Goal: Information Seeking & Learning: Learn about a topic

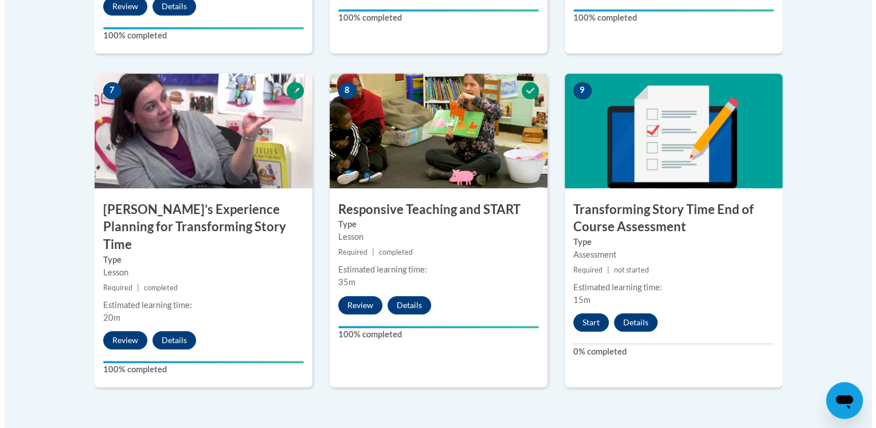
scroll to position [946, 0]
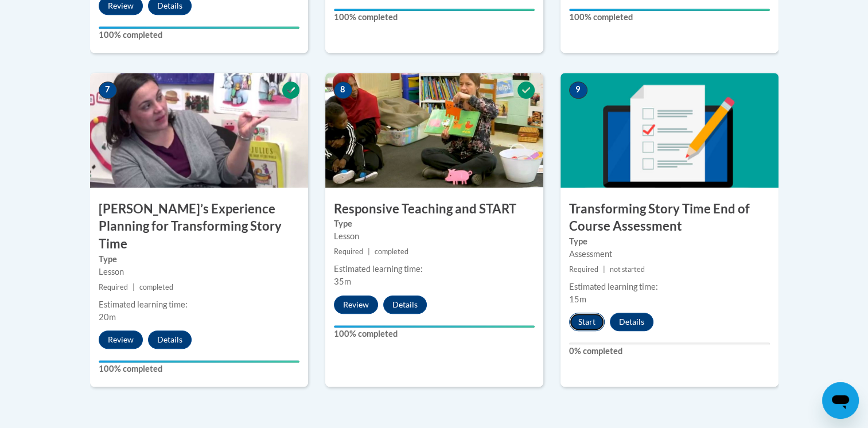
click at [583, 325] on button "Start" at bounding box center [587, 322] width 36 height 18
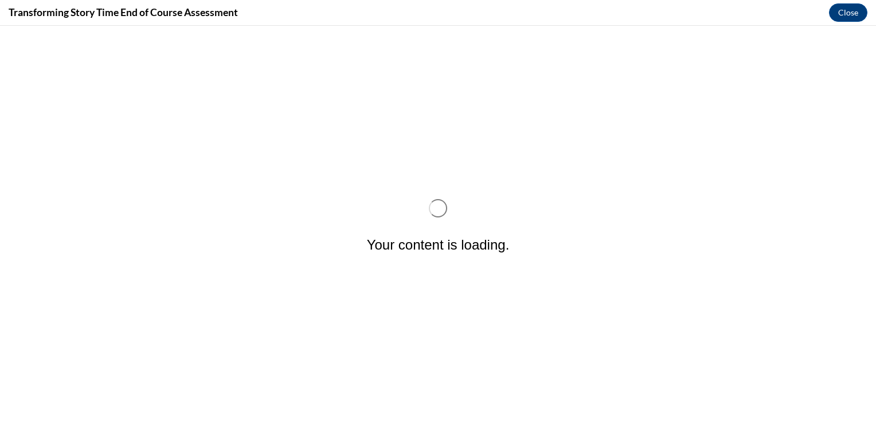
scroll to position [0, 0]
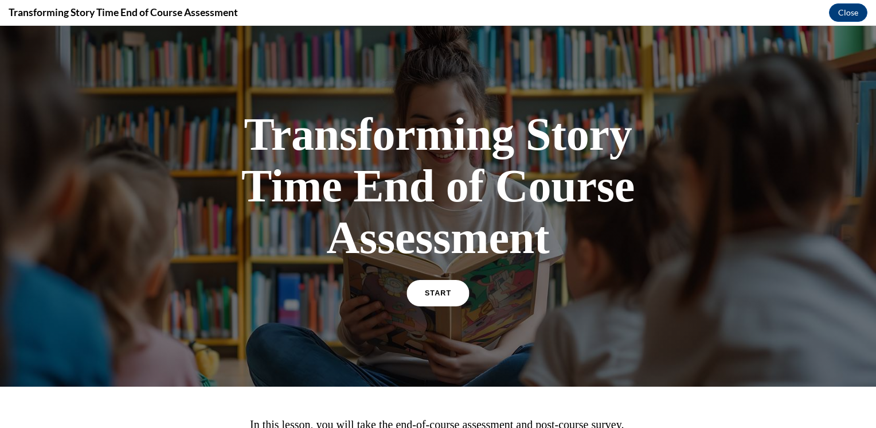
click at [416, 291] on link "START" at bounding box center [438, 293] width 63 height 26
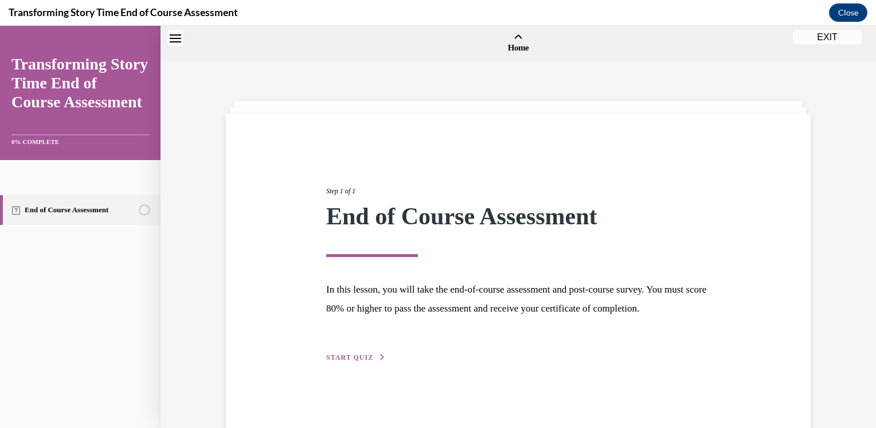
scroll to position [36, 0]
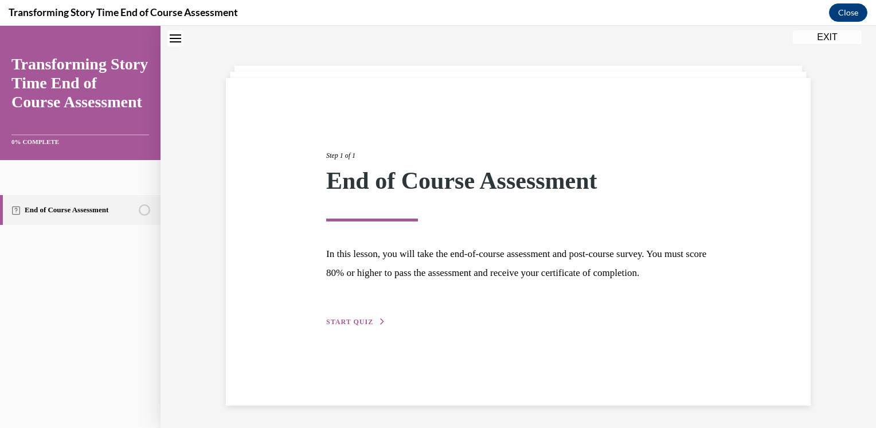
click at [361, 326] on span "START QUIZ" at bounding box center [349, 322] width 47 height 8
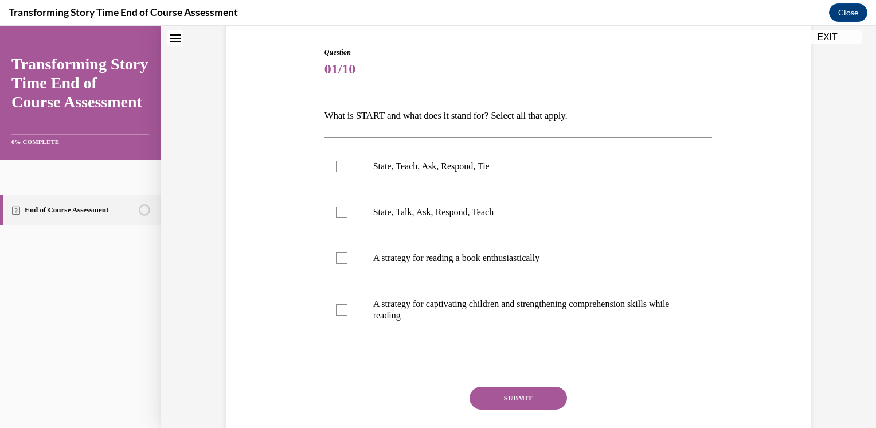
scroll to position [113, 0]
click at [467, 167] on p "State, Teach, Ask, Respond, Tie" at bounding box center [528, 165] width 311 height 11
click at [348, 167] on input "State, Teach, Ask, Respond, Tie" at bounding box center [341, 165] width 11 height 11
checkbox input "true"
click at [505, 394] on button "SUBMIT" at bounding box center [519, 397] width 98 height 23
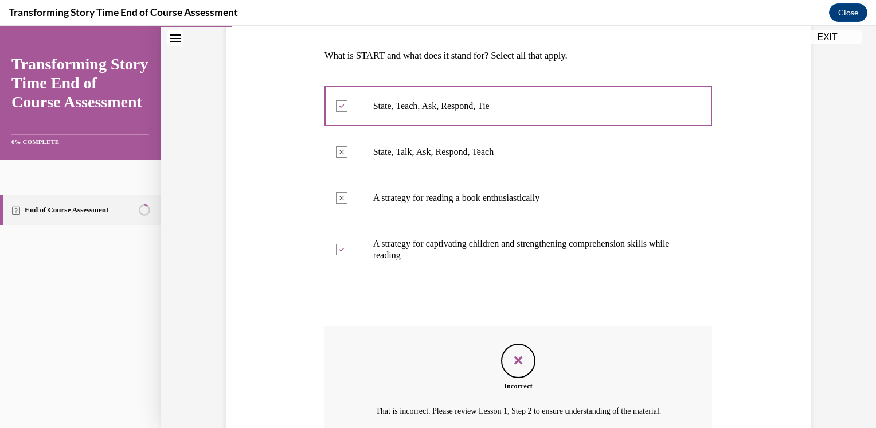
scroll to position [294, 0]
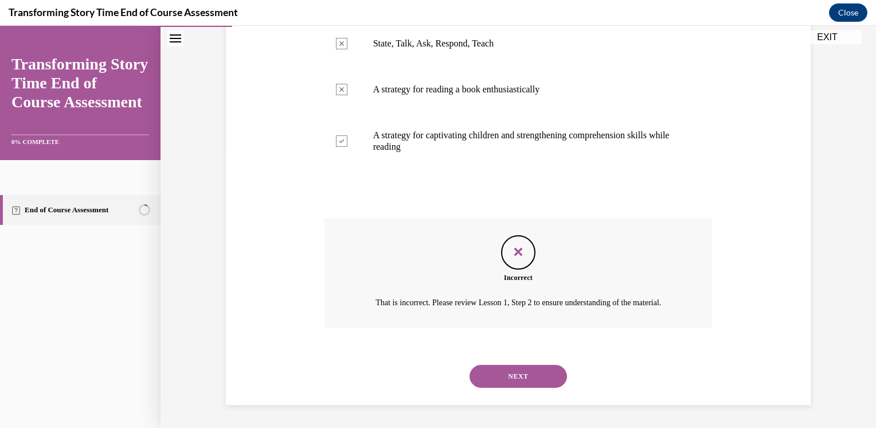
click at [500, 382] on button "NEXT" at bounding box center [519, 376] width 98 height 23
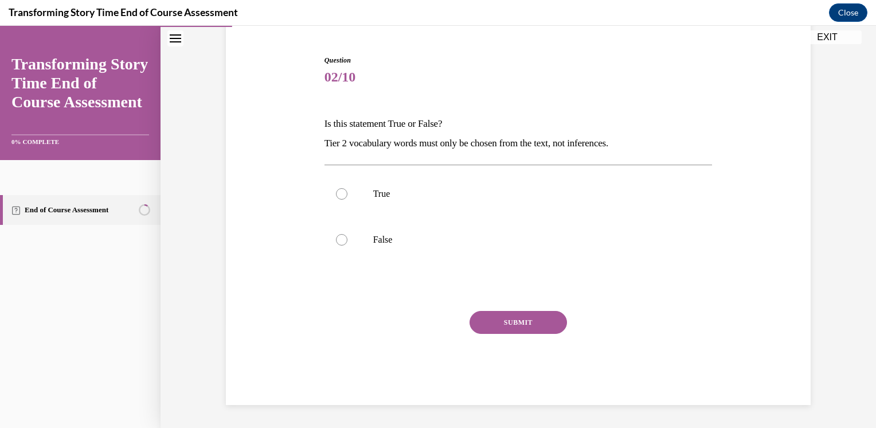
scroll to position [104, 0]
click at [333, 122] on p "Is this statement True or False?" at bounding box center [519, 125] width 388 height 20
drag, startPoint x: 333, startPoint y: 122, endPoint x: 387, endPoint y: 132, distance: 54.9
click at [387, 132] on p "Is this statement True or False?" at bounding box center [519, 125] width 388 height 20
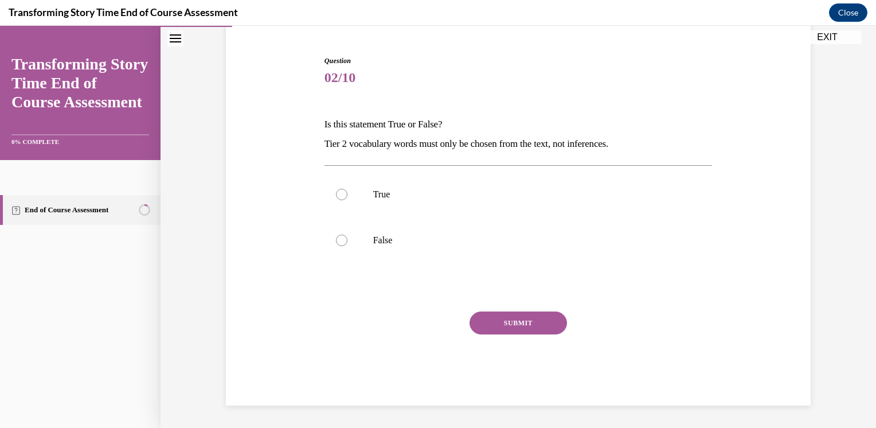
click at [365, 139] on p "Tier 2 vocabulary words must only be chosen from the text, not inferences." at bounding box center [519, 144] width 388 height 20
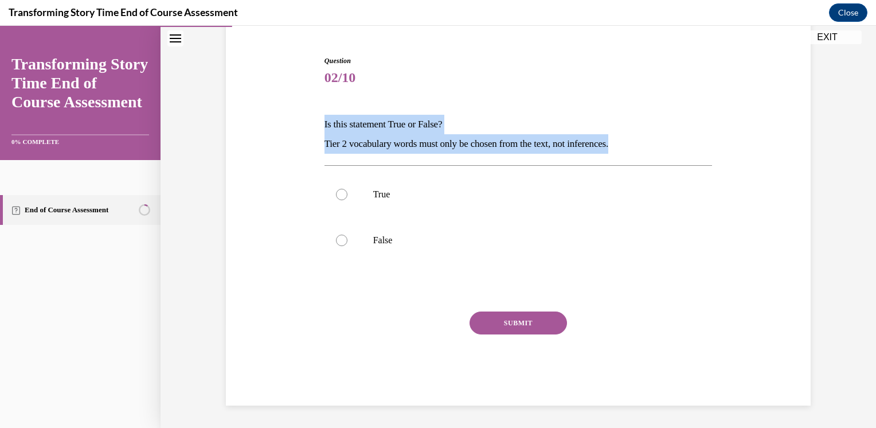
drag, startPoint x: 630, startPoint y: 144, endPoint x: 307, endPoint y: 100, distance: 325.3
click at [307, 100] on div "Question 02/10 Is this statement True or False? Tier 2 vocabulary words must on…" at bounding box center [518, 213] width 591 height 384
copy div "Is this statement True or False? Tier 2 vocabulary words must only be chosen fr…"
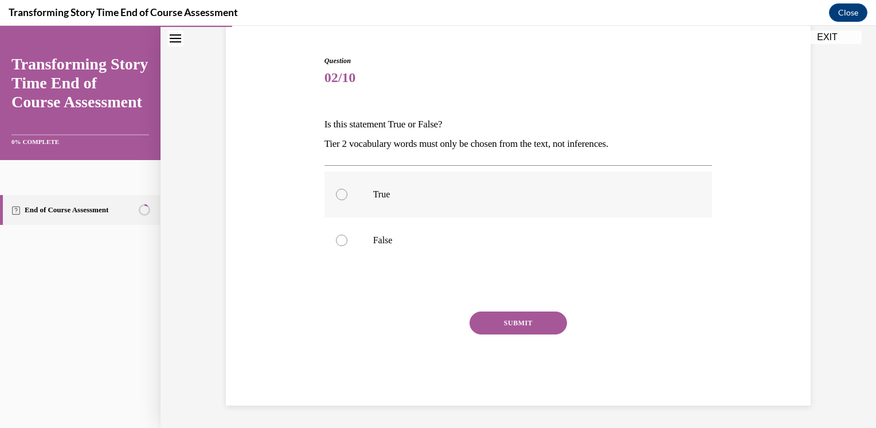
click at [344, 180] on label "True" at bounding box center [519, 195] width 388 height 46
click at [344, 189] on input "True" at bounding box center [341, 194] width 11 height 11
radio input "true"
click at [500, 328] on button "SUBMIT" at bounding box center [519, 322] width 98 height 23
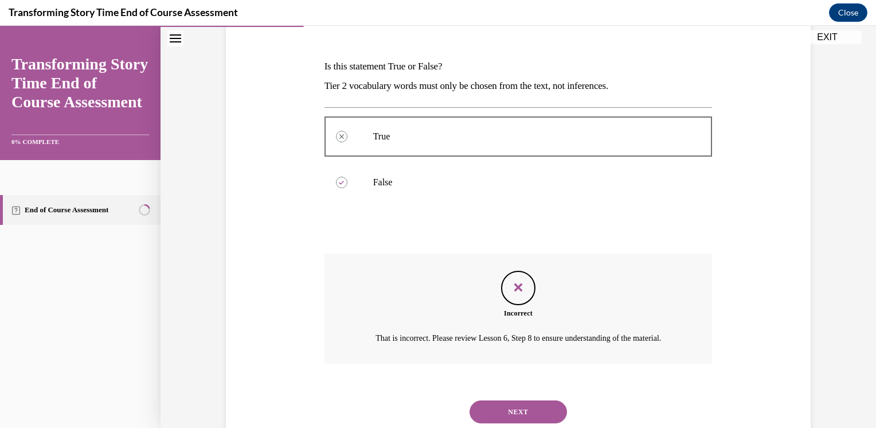
scroll to position [211, 0]
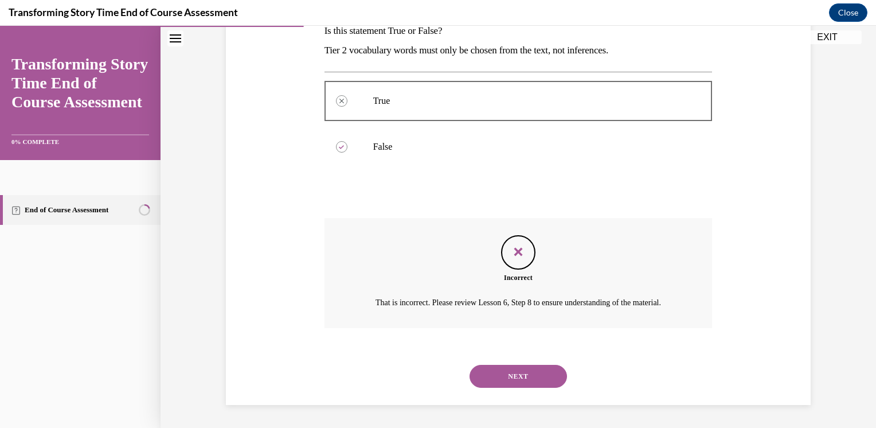
click at [512, 360] on div "NEXT" at bounding box center [519, 376] width 388 height 46
click at [512, 382] on button "NEXT" at bounding box center [519, 376] width 98 height 23
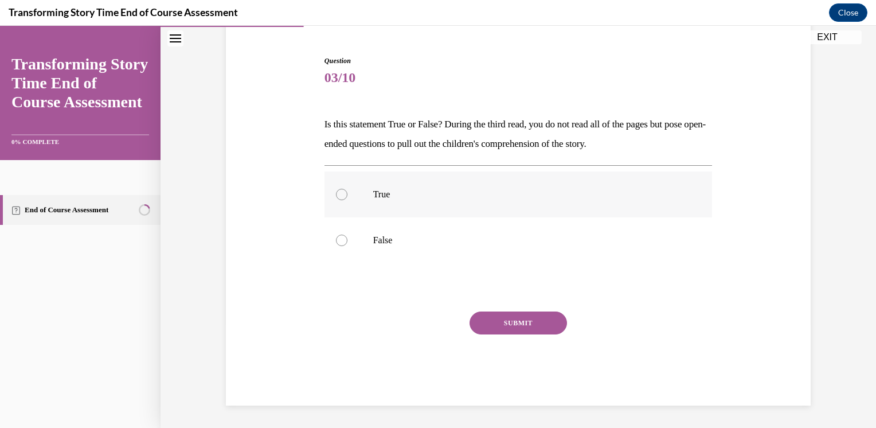
click at [389, 204] on label "True" at bounding box center [519, 195] width 388 height 46
click at [348, 200] on input "True" at bounding box center [341, 194] width 11 height 11
radio input "true"
click at [493, 324] on button "SUBMIT" at bounding box center [519, 322] width 98 height 23
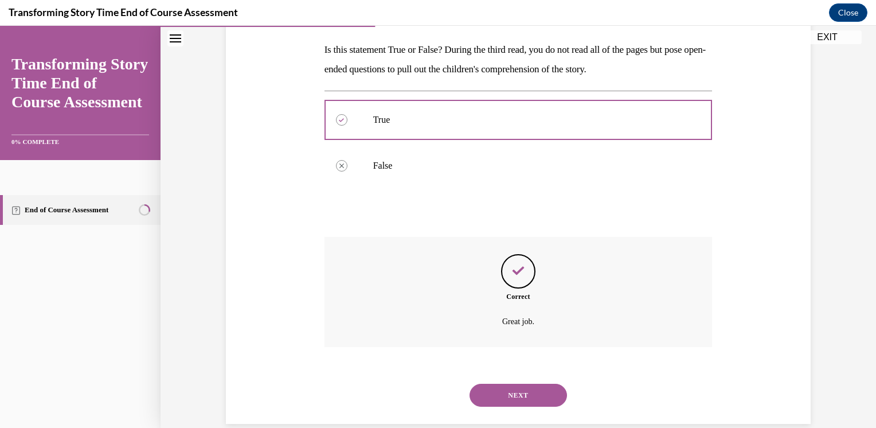
scroll to position [197, 0]
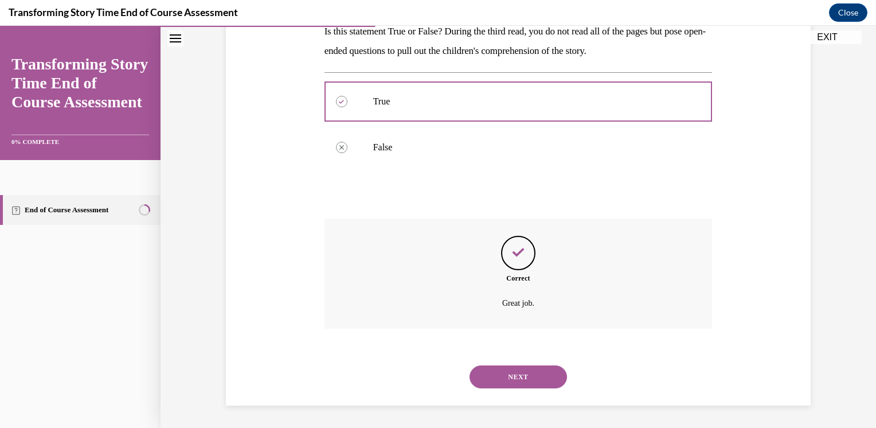
click at [509, 376] on button "NEXT" at bounding box center [519, 376] width 98 height 23
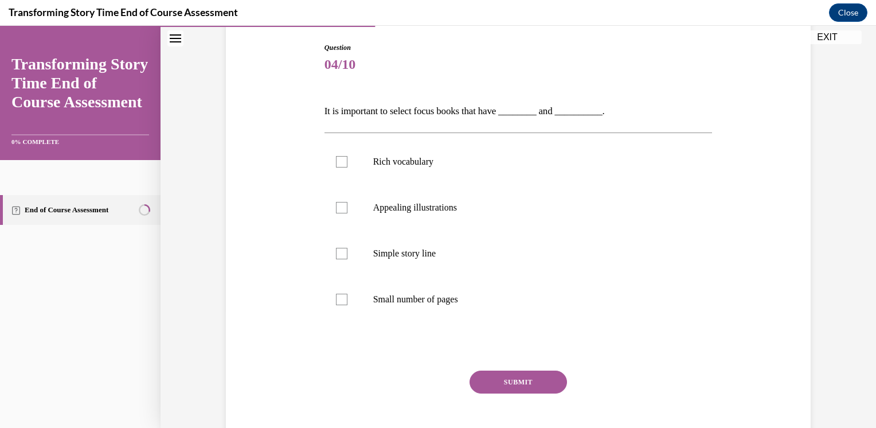
scroll to position [130, 0]
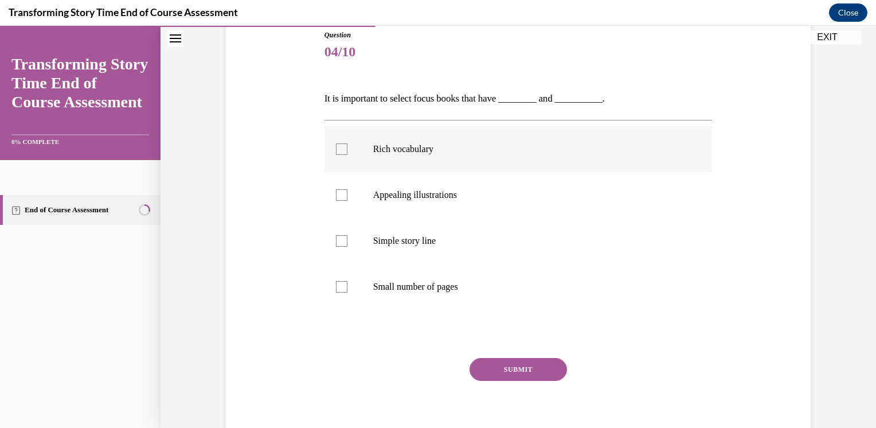
click at [339, 148] on div at bounding box center [341, 148] width 11 height 11
click at [339, 148] on input "Rich vocabulary" at bounding box center [341, 148] width 11 height 11
checkbox input "true"
click at [385, 191] on p "Appealing illustrations" at bounding box center [528, 194] width 311 height 11
click at [348, 191] on input "Appealing illustrations" at bounding box center [341, 194] width 11 height 11
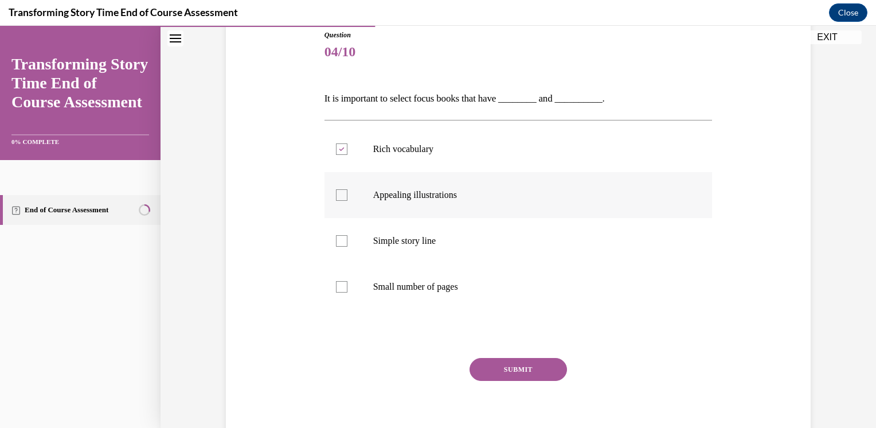
checkbox input "true"
click at [504, 373] on button "SUBMIT" at bounding box center [519, 369] width 98 height 23
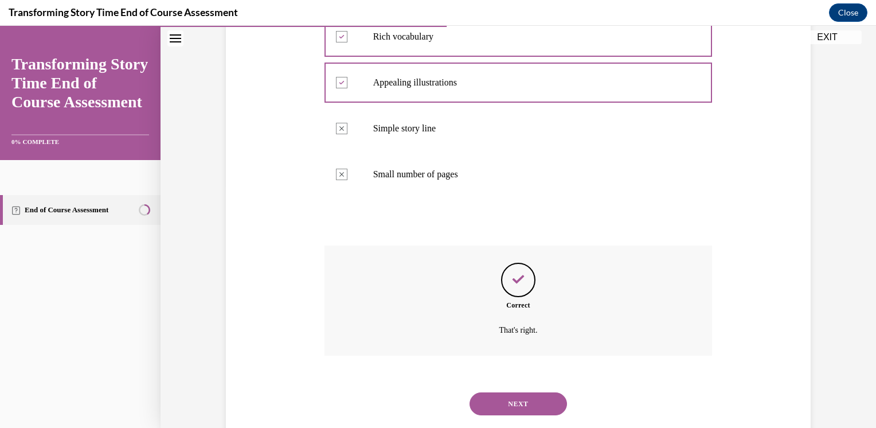
scroll to position [268, 0]
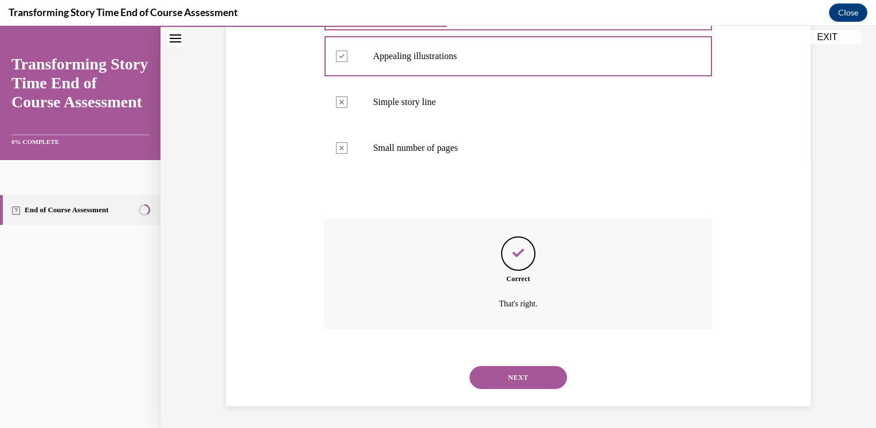
click at [503, 375] on button "NEXT" at bounding box center [519, 377] width 98 height 23
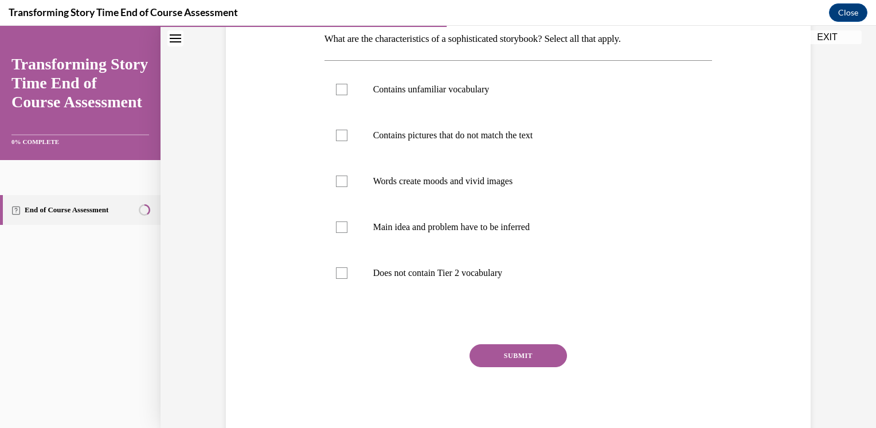
scroll to position [190, 0]
click at [336, 228] on div at bounding box center [341, 226] width 11 height 11
click at [336, 228] on input "Main idea and problem have to be inferred" at bounding box center [341, 226] width 11 height 11
checkbox input "true"
click at [346, 187] on label "Words create moods and vivid images" at bounding box center [519, 181] width 388 height 46
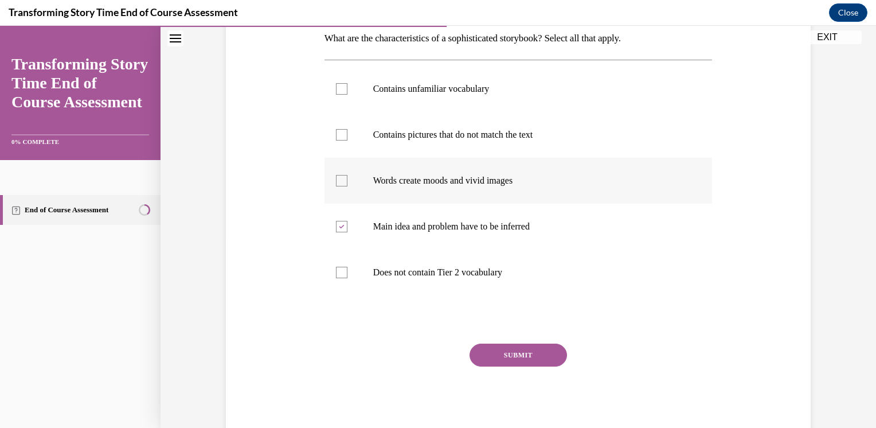
click at [346, 186] on input "Words create moods and vivid images" at bounding box center [341, 180] width 11 height 11
checkbox input "true"
click at [500, 357] on button "SUBMIT" at bounding box center [519, 355] width 98 height 23
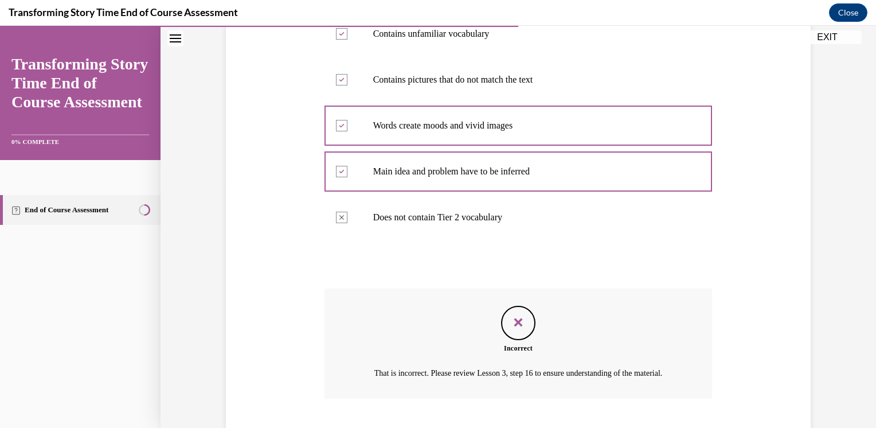
scroll to position [328, 0]
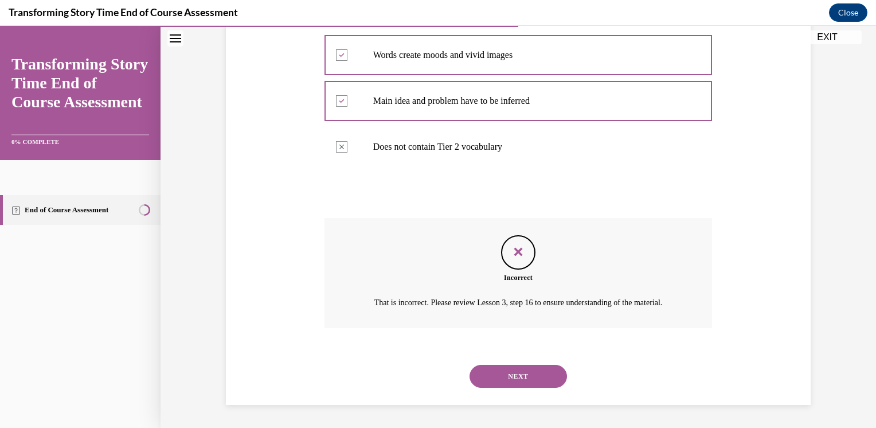
click at [528, 380] on button "NEXT" at bounding box center [519, 376] width 98 height 23
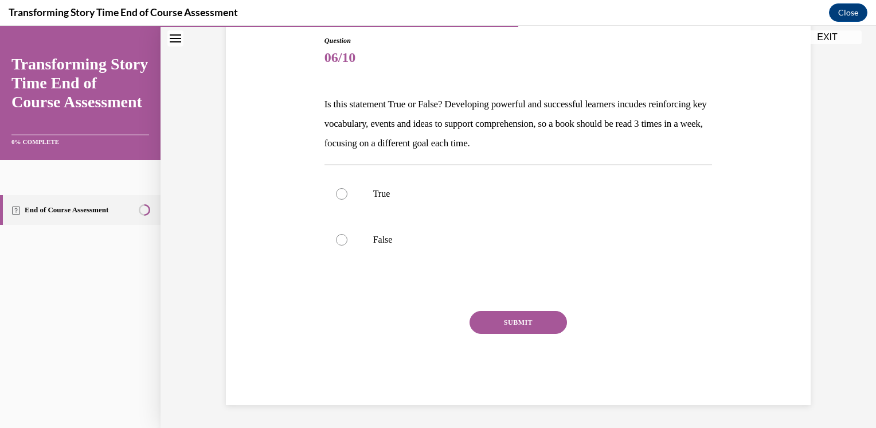
scroll to position [123, 0]
click at [356, 189] on label "True" at bounding box center [519, 195] width 388 height 46
click at [348, 189] on input "True" at bounding box center [341, 194] width 11 height 11
radio input "true"
click at [527, 333] on button "SUBMIT" at bounding box center [519, 322] width 98 height 23
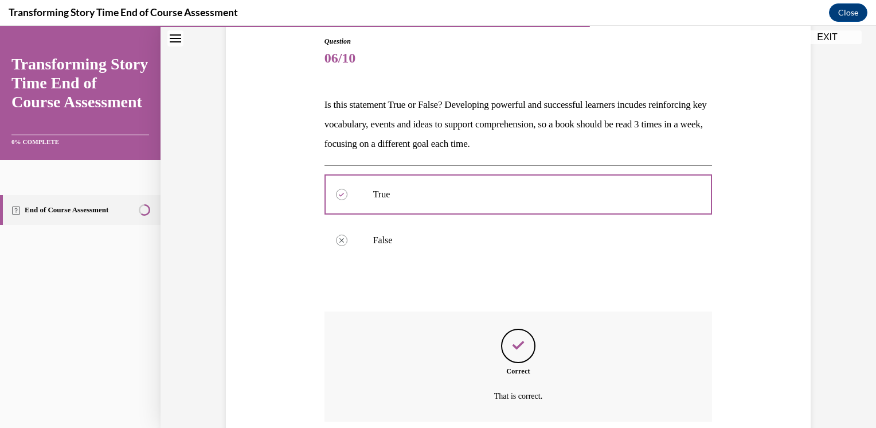
scroll to position [216, 0]
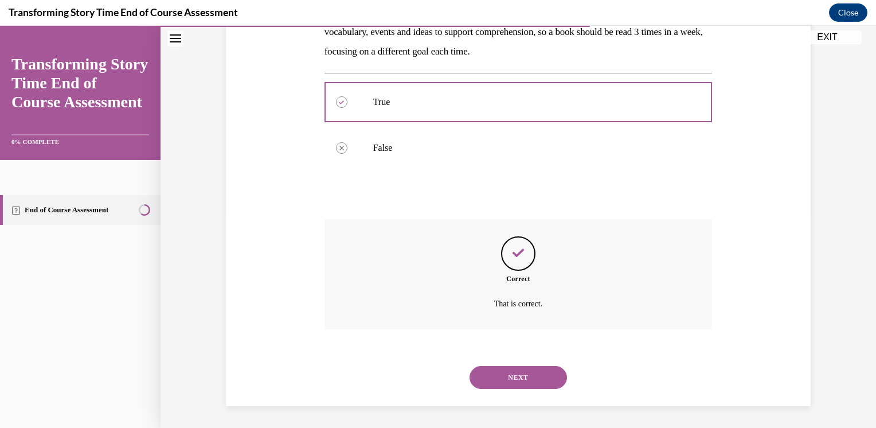
click at [506, 377] on button "NEXT" at bounding box center [519, 377] width 98 height 23
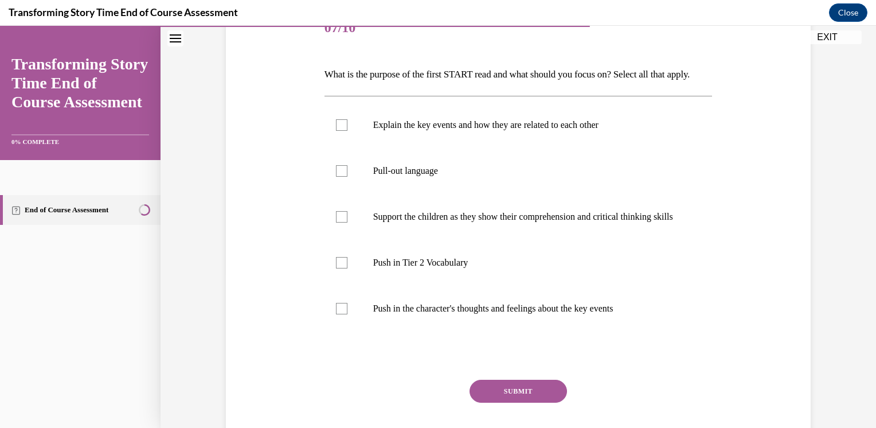
scroll to position [153, 0]
click at [360, 146] on label "Explain the key events and how they are related to each other" at bounding box center [519, 126] width 388 height 46
click at [348, 131] on input "Explain the key events and how they are related to each other" at bounding box center [341, 125] width 11 height 11
checkbox input "true"
click at [336, 223] on div at bounding box center [341, 217] width 11 height 11
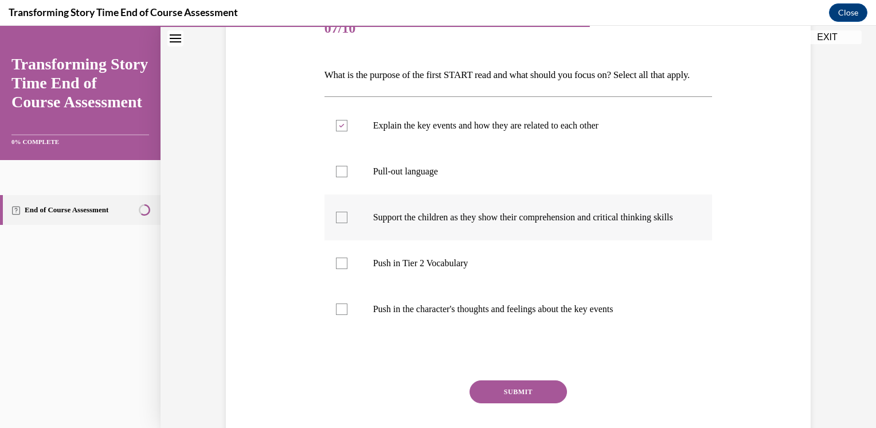
click at [336, 223] on input "Support the children as they show their comprehension and critical thinking ski…" at bounding box center [341, 217] width 11 height 11
checkbox input "true"
click at [403, 286] on label "Push in Tier 2 Vocabulary" at bounding box center [519, 263] width 388 height 46
click at [348, 269] on input "Push in Tier 2 Vocabulary" at bounding box center [341, 263] width 11 height 11
checkbox input "true"
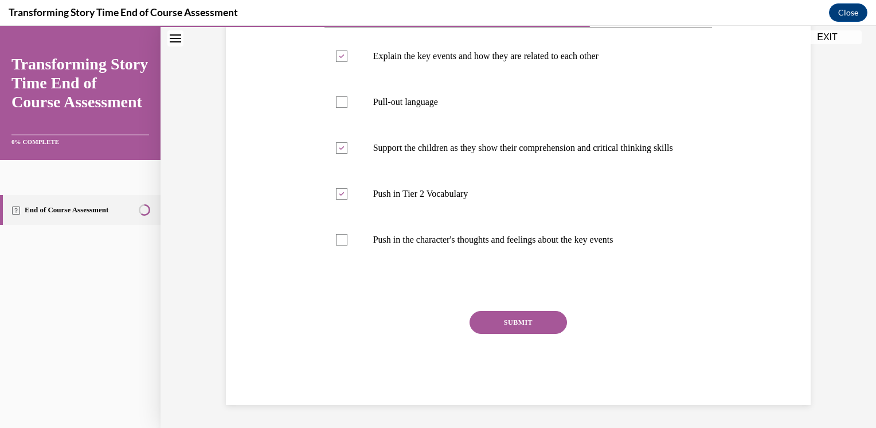
click at [501, 334] on button "SUBMIT" at bounding box center [519, 322] width 98 height 23
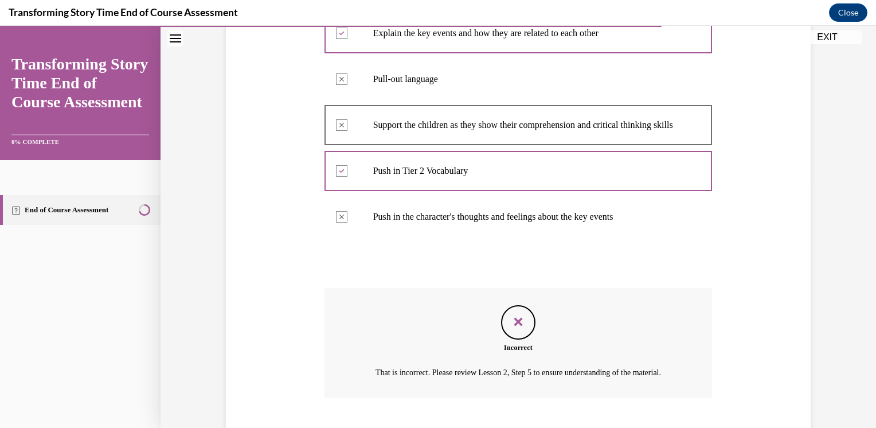
scroll to position [360, 0]
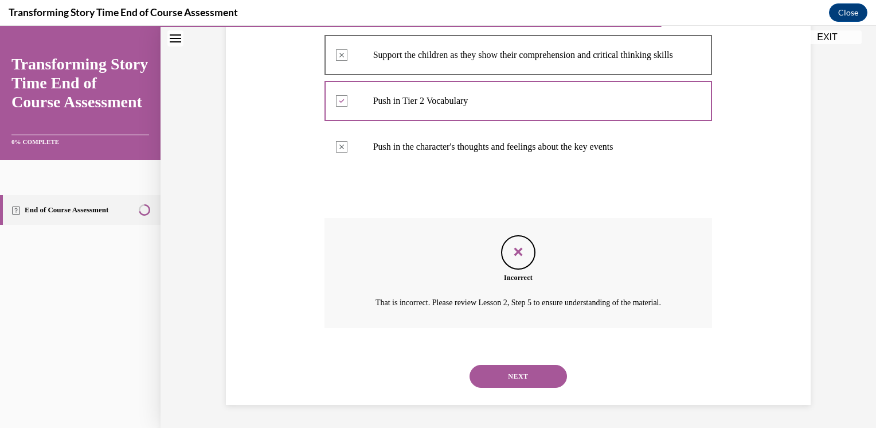
click at [523, 382] on button "NEXT" at bounding box center [519, 376] width 98 height 23
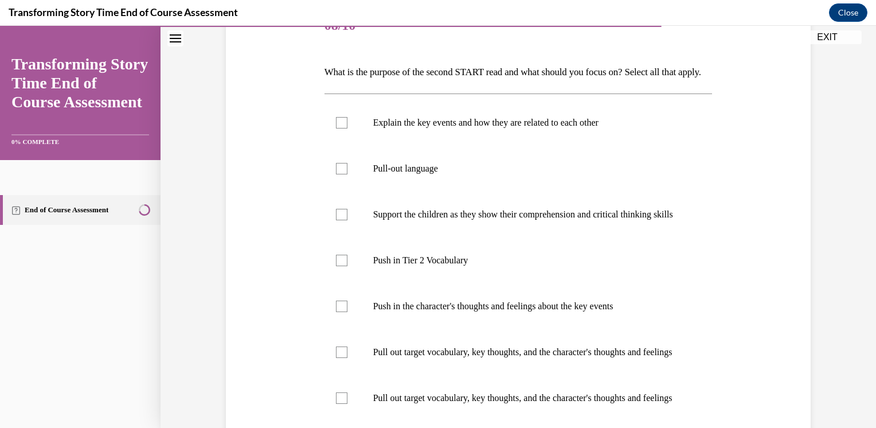
scroll to position [158, 0]
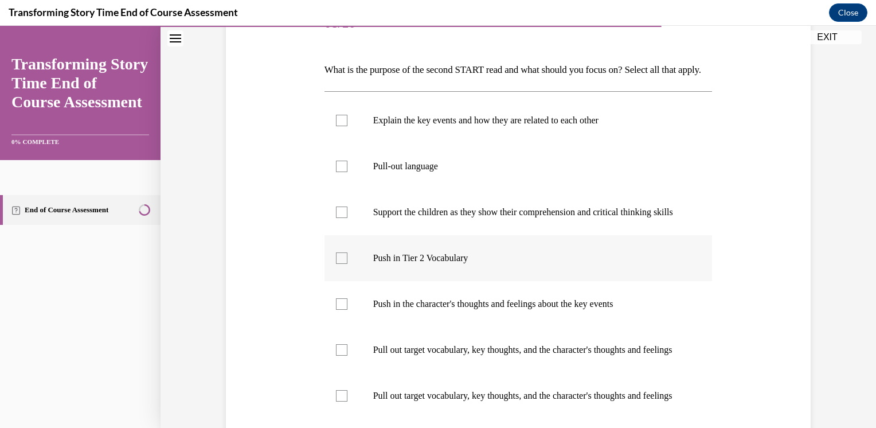
click at [367, 281] on label "Push in Tier 2 Vocabulary" at bounding box center [519, 258] width 388 height 46
click at [348, 264] on input "Push in Tier 2 Vocabulary" at bounding box center [341, 257] width 11 height 11
checkbox input "true"
click at [396, 327] on label "Push in the character's thoughts and feelings about the key events" at bounding box center [519, 304] width 388 height 46
click at [348, 310] on input "Push in the character's thoughts and feelings about the key events" at bounding box center [341, 303] width 11 height 11
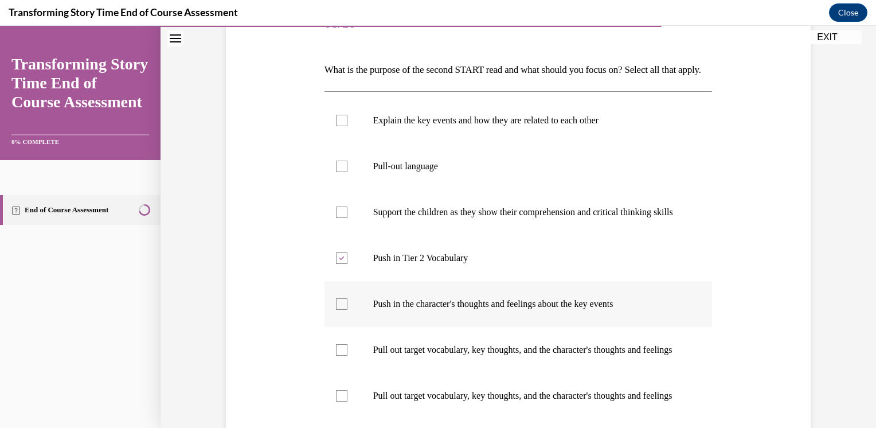
checkbox input "true"
click at [406, 356] on p "Pull out target vocabulary, key thoughts, and the character's thoughts and feel…" at bounding box center [528, 349] width 311 height 11
click at [348, 356] on input "Pull out target vocabulary, key thoughts, and the character's thoughts and feel…" at bounding box center [341, 349] width 11 height 11
checkbox input "true"
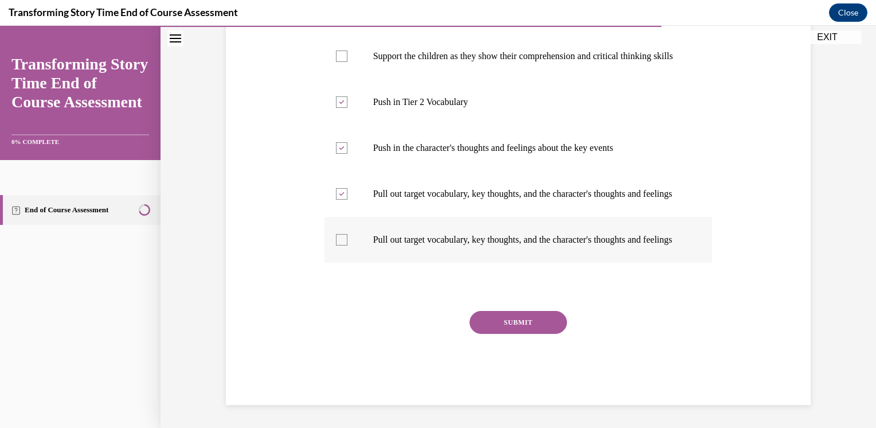
scroll to position [367, 0]
click at [441, 244] on p "Pull out target vocabulary, key thoughts, and the character's thoughts and feel…" at bounding box center [528, 239] width 311 height 11
click at [348, 244] on input "Pull out target vocabulary, key thoughts, and the character's thoughts and feel…" at bounding box center [341, 239] width 11 height 11
checkbox input "true"
click at [505, 322] on button "SUBMIT" at bounding box center [519, 322] width 98 height 23
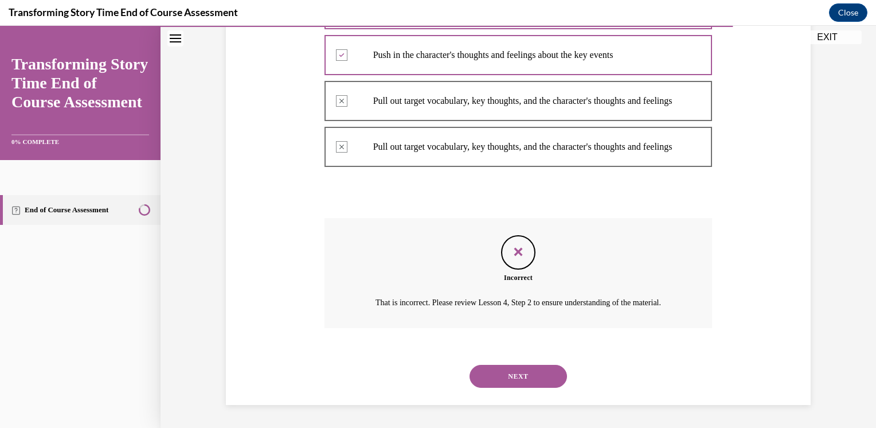
scroll to position [474, 0]
click at [515, 381] on button "NEXT" at bounding box center [519, 376] width 98 height 23
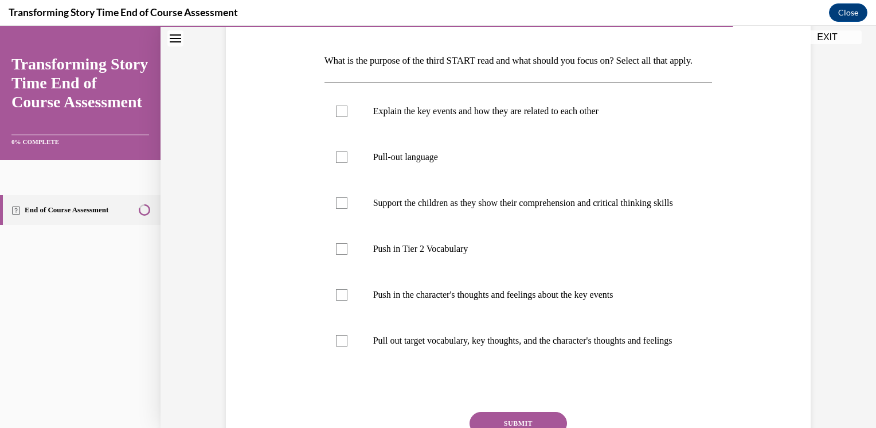
scroll to position [170, 0]
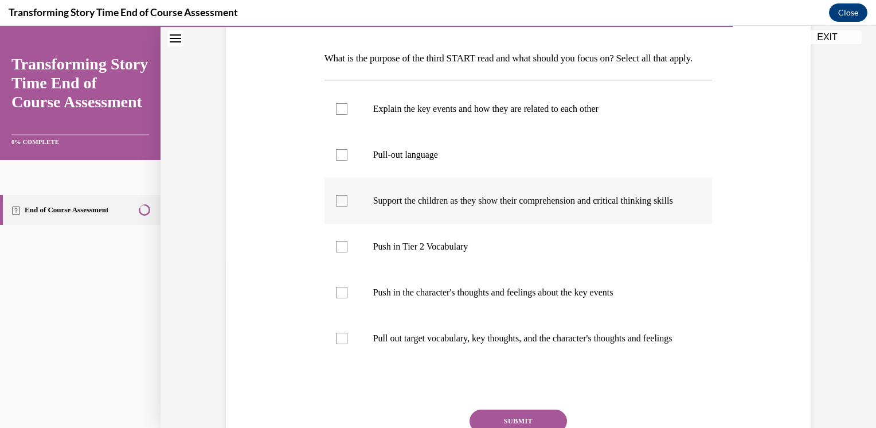
click at [453, 212] on label "Support the children as they show their comprehension and critical thinking ski…" at bounding box center [519, 201] width 388 height 46
click at [348, 206] on input "Support the children as they show their comprehension and critical thinking ski…" at bounding box center [341, 200] width 11 height 11
checkbox input "true"
click at [460, 270] on label "Push in Tier 2 Vocabulary" at bounding box center [519, 247] width 388 height 46
click at [348, 252] on input "Push in Tier 2 Vocabulary" at bounding box center [341, 246] width 11 height 11
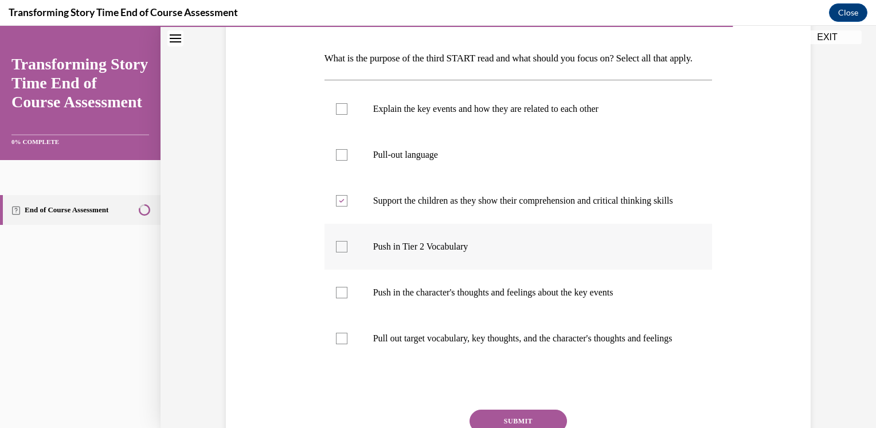
checkbox input "true"
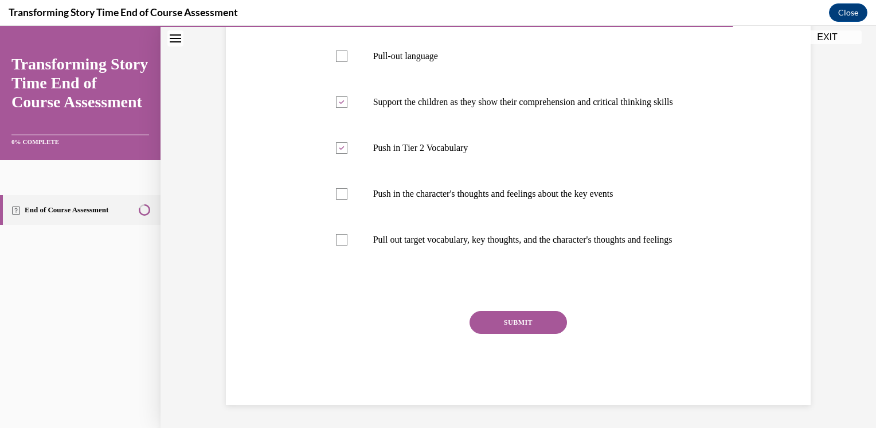
click at [525, 324] on button "SUBMIT" at bounding box center [519, 322] width 98 height 23
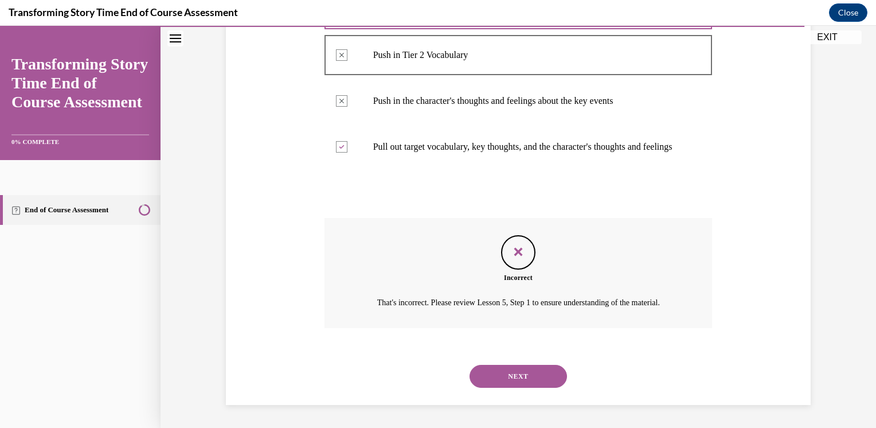
scroll to position [417, 0]
click at [503, 383] on button "NEXT" at bounding box center [519, 376] width 98 height 23
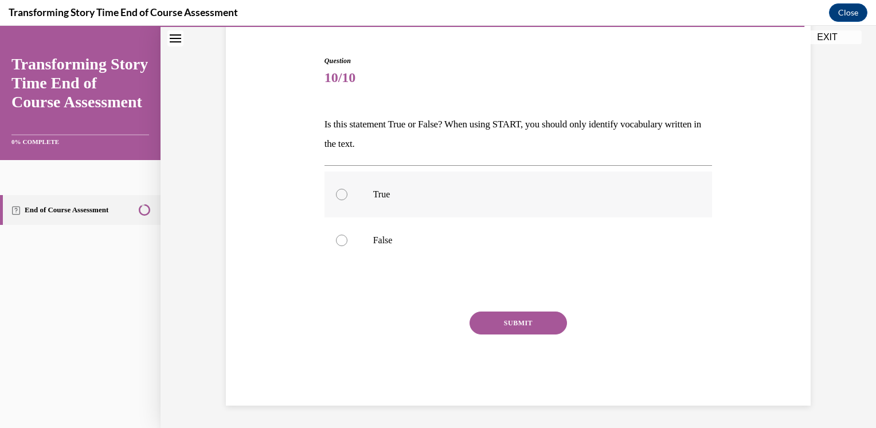
click at [384, 201] on label "True" at bounding box center [519, 195] width 388 height 46
click at [348, 200] on input "True" at bounding box center [341, 194] width 11 height 11
radio input "true"
click at [520, 321] on button "SUBMIT" at bounding box center [519, 322] width 98 height 23
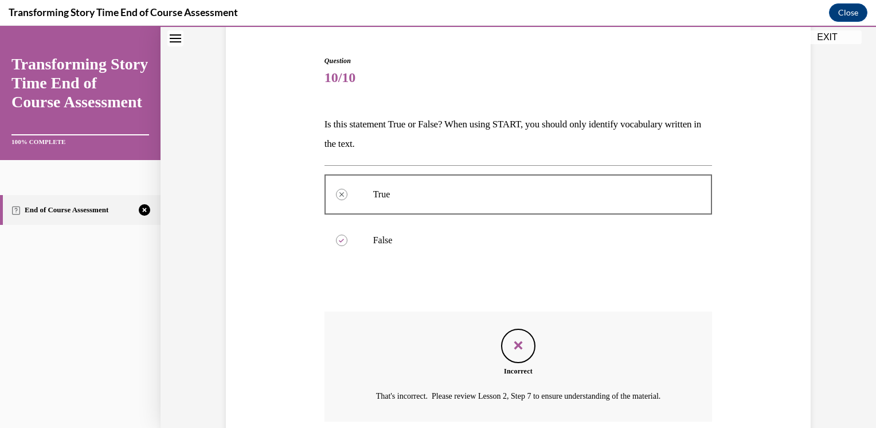
scroll to position [211, 0]
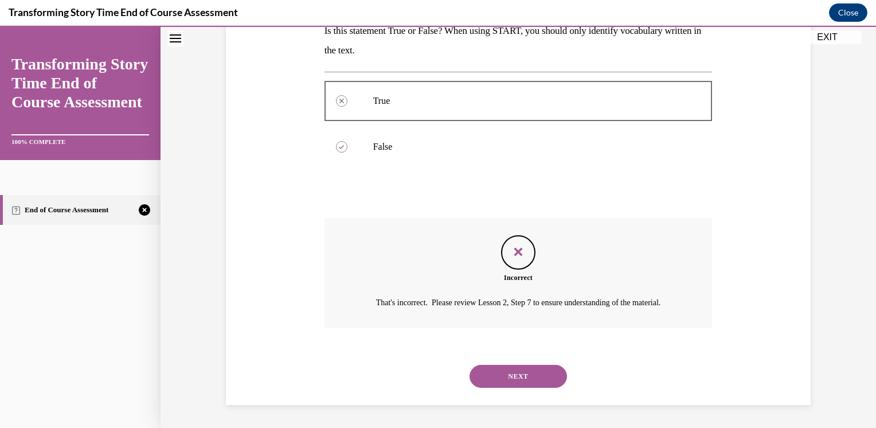
click at [514, 377] on button "NEXT" at bounding box center [519, 376] width 98 height 23
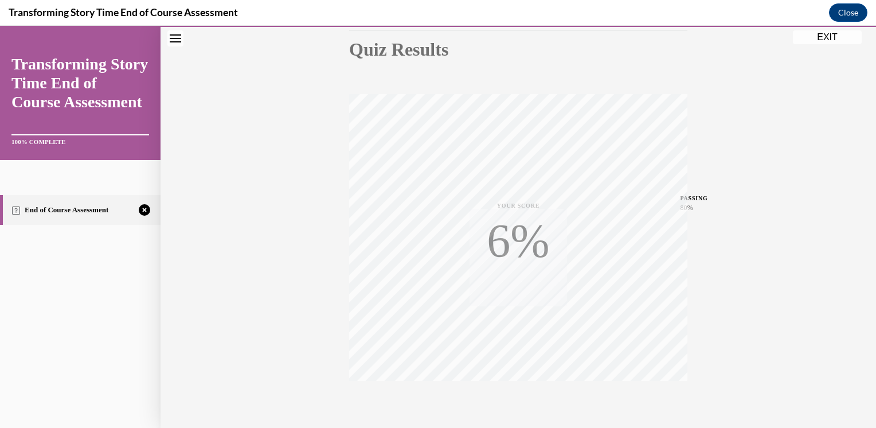
scroll to position [185, 0]
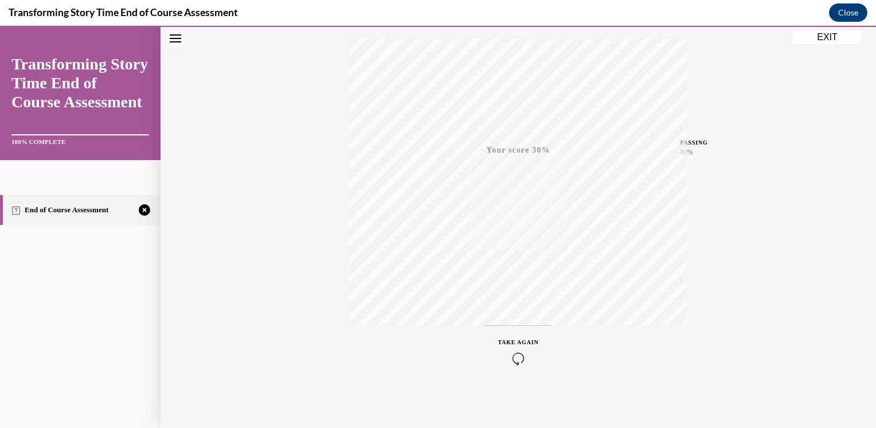
click at [508, 360] on icon "button" at bounding box center [518, 358] width 41 height 13
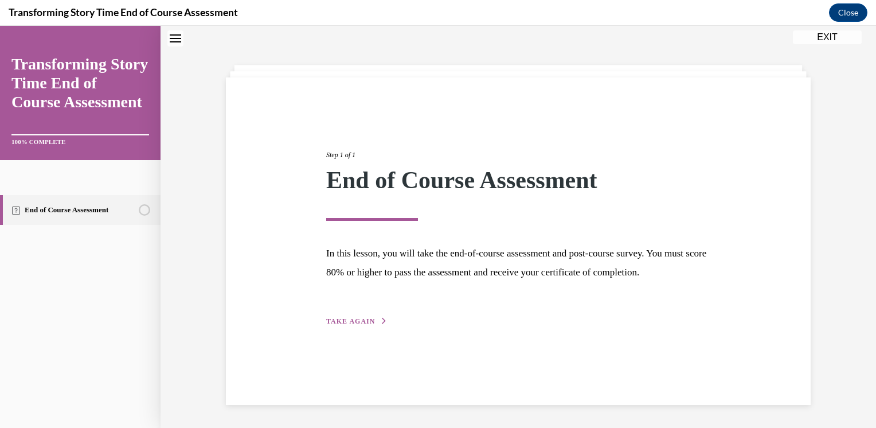
click at [365, 325] on span "TAKE AGAIN" at bounding box center [350, 321] width 49 height 8
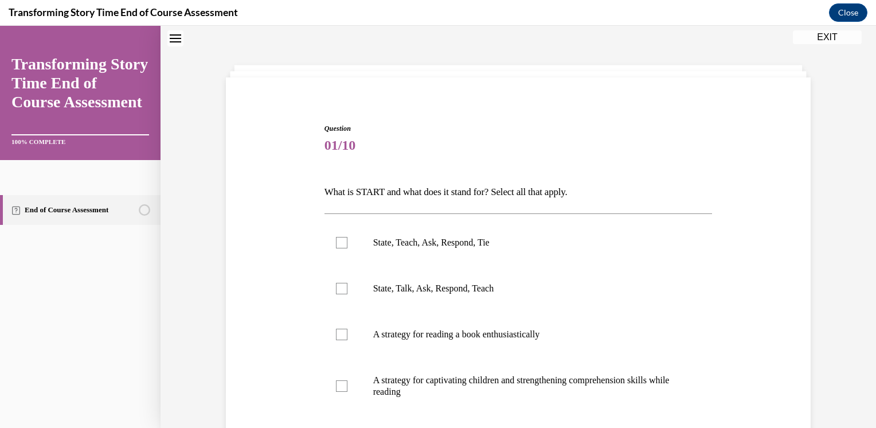
click at [352, 183] on p "What is START and what does it stand for? Select all that apply." at bounding box center [519, 192] width 388 height 20
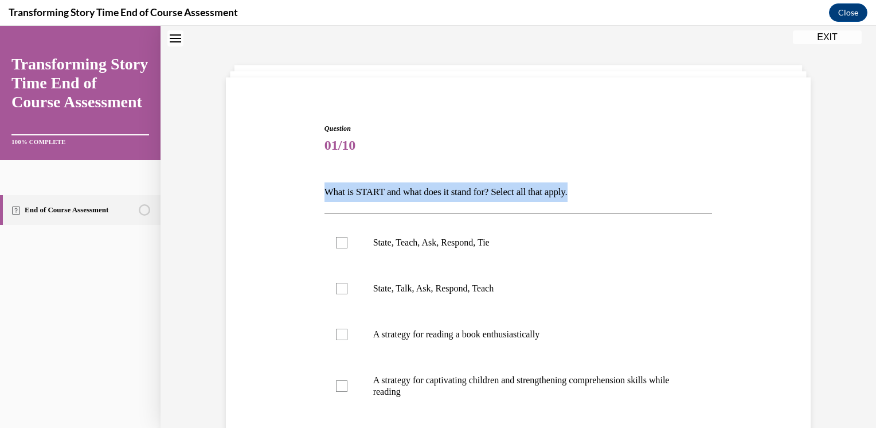
click at [352, 183] on p "What is START and what does it stand for? Select all that apply." at bounding box center [519, 192] width 388 height 20
copy p "What is START and what does it stand for? Select all that apply."
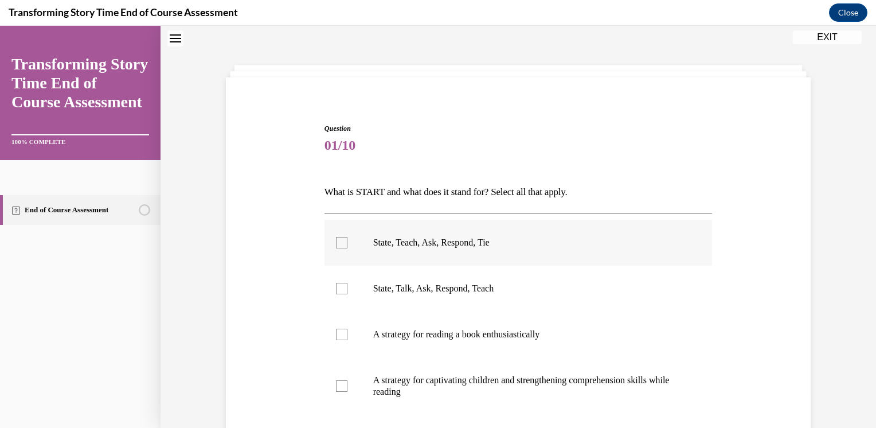
click at [452, 245] on p "State, Teach, Ask, Respond, Tie" at bounding box center [528, 242] width 311 height 11
click at [348, 245] on input "State, Teach, Ask, Respond, Tie" at bounding box center [341, 242] width 11 height 11
checkbox input "true"
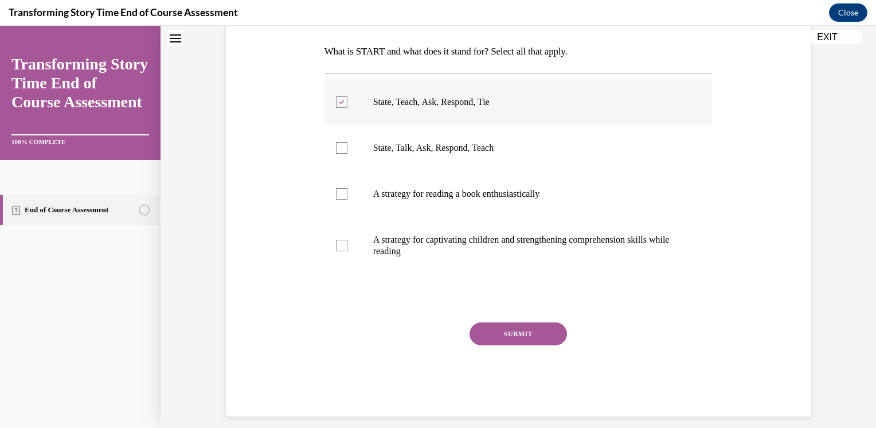
scroll to position [178, 0]
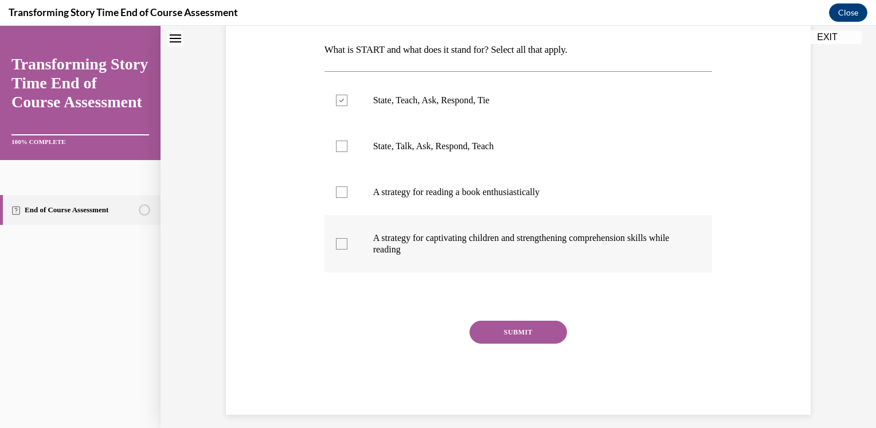
click at [383, 251] on p "A strategy for captivating children and strengthening comprehension skills whil…" at bounding box center [528, 243] width 311 height 23
click at [348, 250] on input "A strategy for captivating children and strengthening comprehension skills whil…" at bounding box center [341, 243] width 11 height 11
checkbox input "true"
click at [493, 337] on button "SUBMIT" at bounding box center [519, 332] width 98 height 23
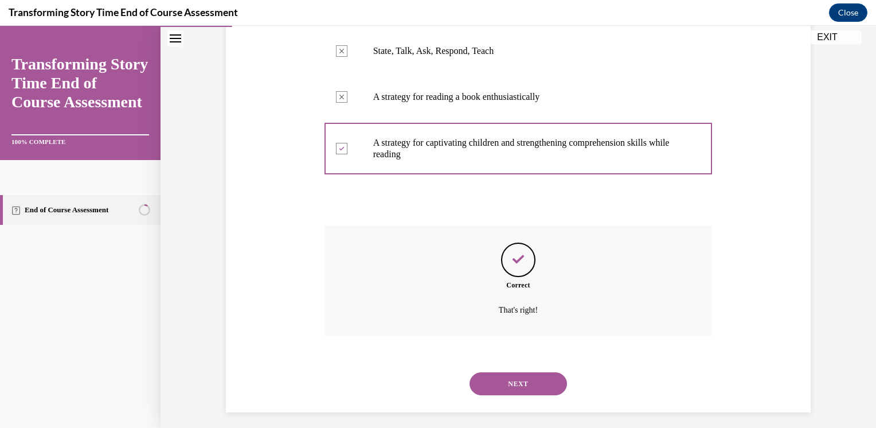
scroll to position [280, 0]
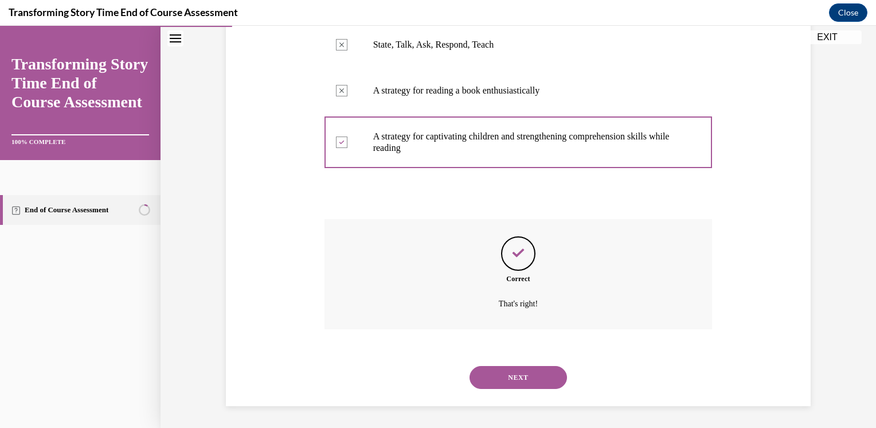
click at [516, 374] on button "NEXT" at bounding box center [519, 377] width 98 height 23
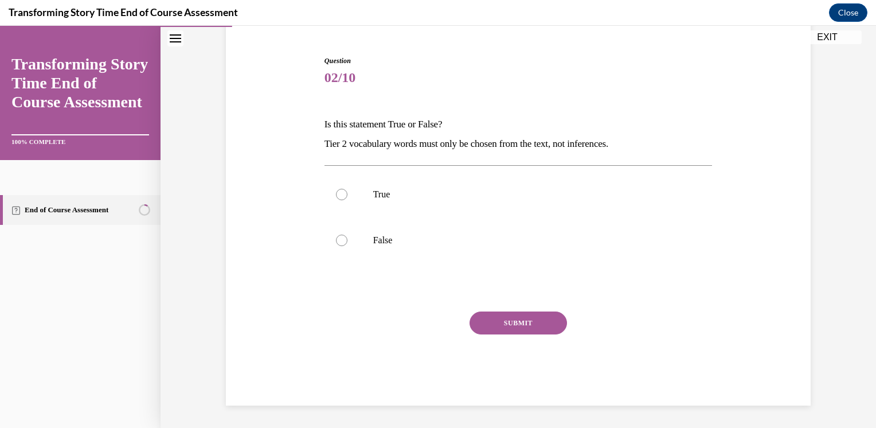
click at [340, 120] on p "Is this statement True or False?" at bounding box center [519, 125] width 388 height 20
drag, startPoint x: 340, startPoint y: 120, endPoint x: 326, endPoint y: 121, distance: 13.8
click at [326, 121] on p "Is this statement True or False?" at bounding box center [519, 125] width 388 height 20
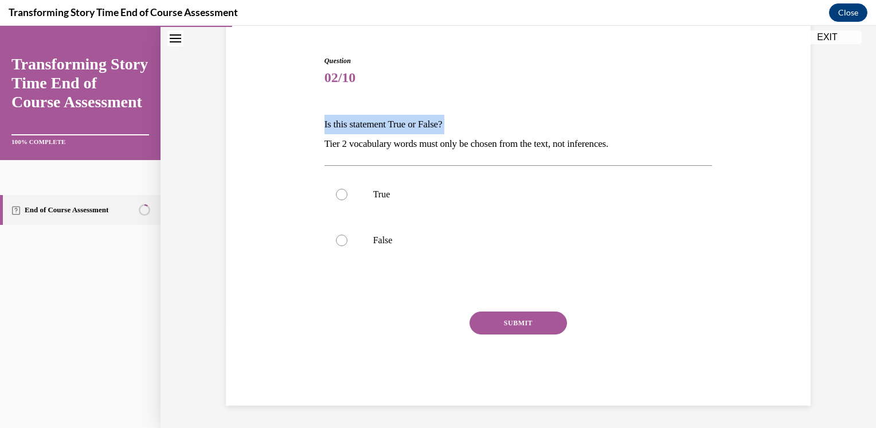
click at [294, 130] on div "Question 02/10 Is this statement True or False? Tier 2 vocabulary words must on…" at bounding box center [518, 213] width 591 height 384
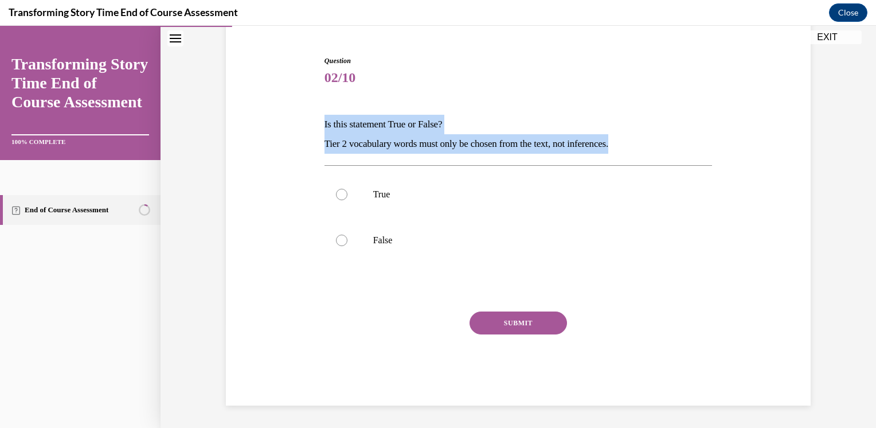
drag, startPoint x: 317, startPoint y: 123, endPoint x: 649, endPoint y: 141, distance: 333.1
click at [649, 141] on div "Question 02/10 Is this statement True or False? Tier 2 vocabulary words must on…" at bounding box center [518, 213] width 591 height 384
copy div "Is this statement True or False? Tier 2 vocabulary words must only be chosen fr…"
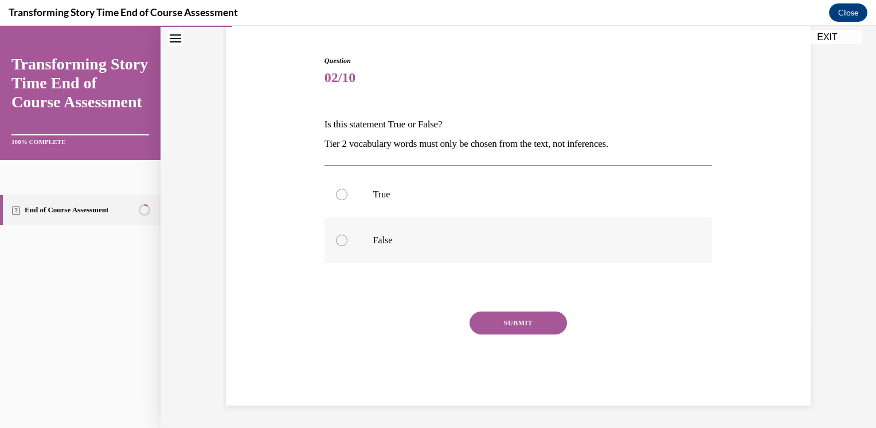
click at [374, 244] on p "False" at bounding box center [528, 240] width 311 height 11
click at [348, 244] on input "False" at bounding box center [341, 240] width 11 height 11
radio input "true"
click at [497, 319] on button "SUBMIT" at bounding box center [519, 322] width 98 height 23
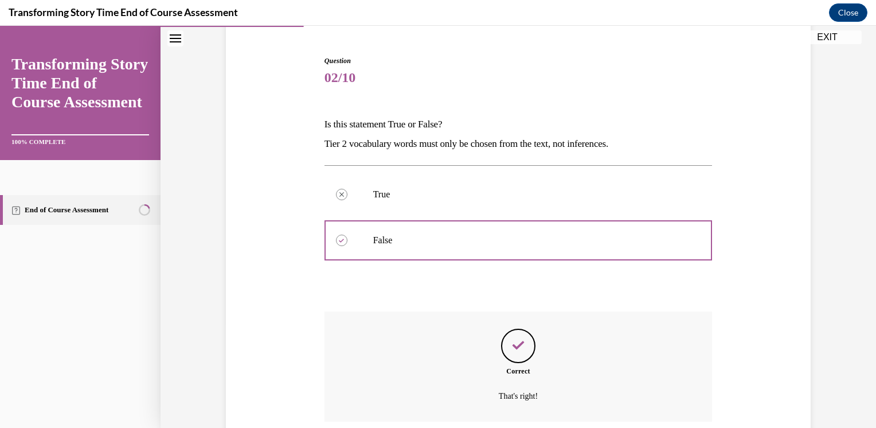
scroll to position [197, 0]
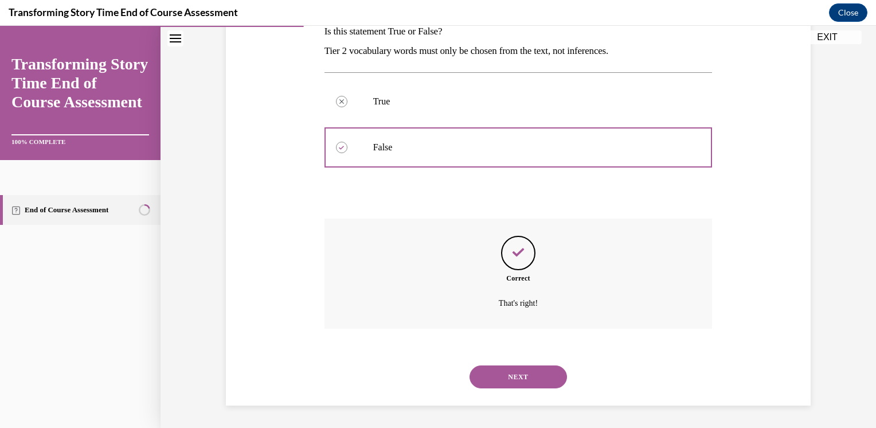
click at [519, 380] on button "NEXT" at bounding box center [519, 376] width 98 height 23
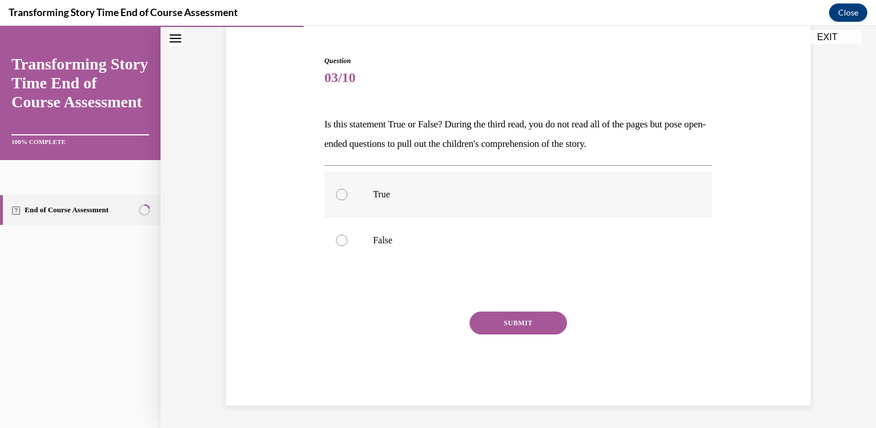
click at [364, 198] on label "True" at bounding box center [519, 195] width 388 height 46
click at [348, 198] on input "True" at bounding box center [341, 194] width 11 height 11
radio input "true"
click at [517, 324] on button "SUBMIT" at bounding box center [519, 322] width 98 height 23
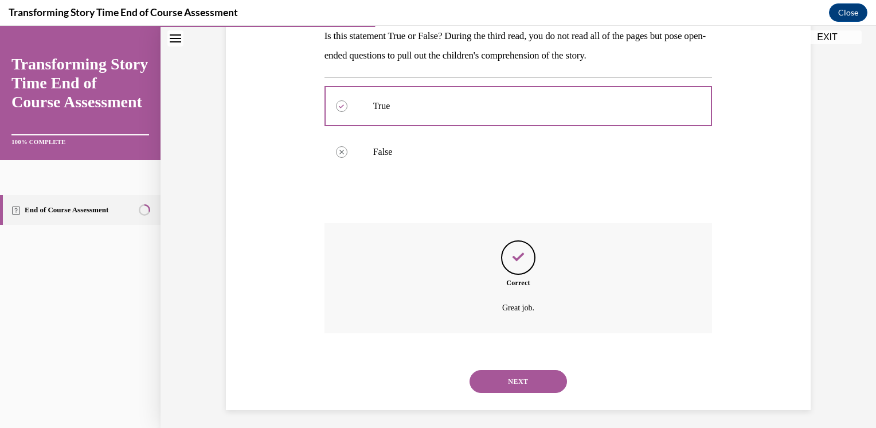
scroll to position [197, 0]
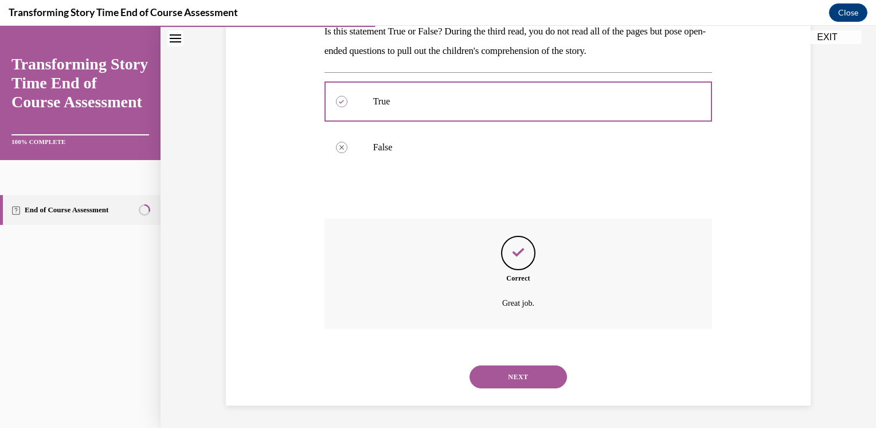
click at [507, 381] on button "NEXT" at bounding box center [519, 376] width 98 height 23
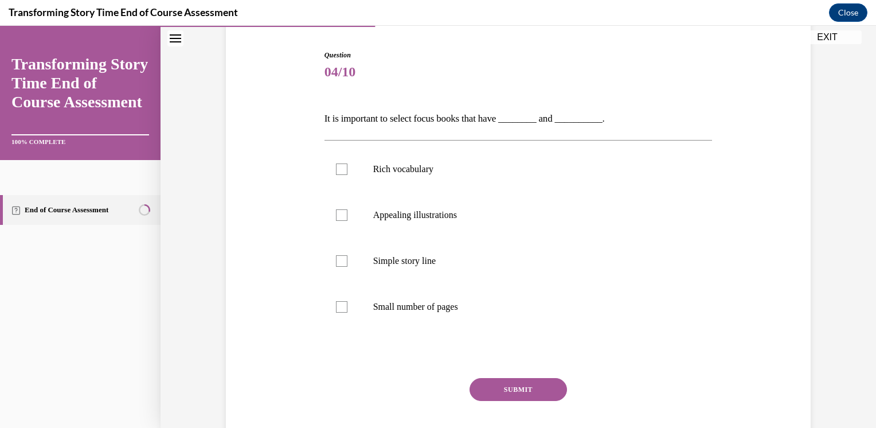
scroll to position [117, 0]
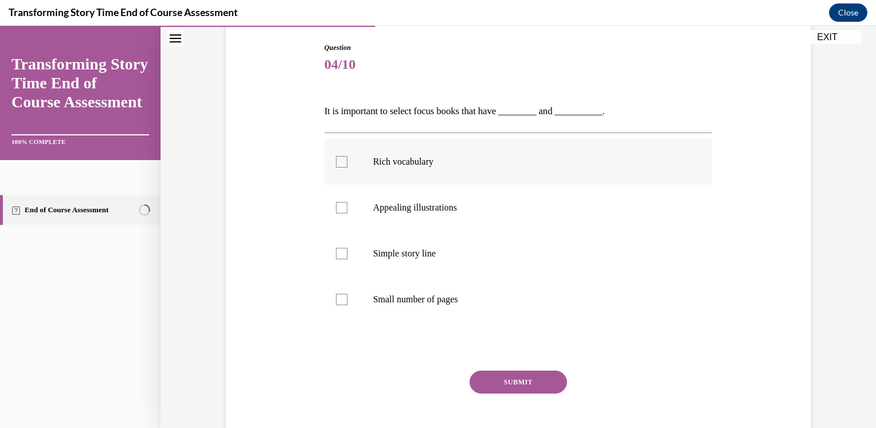
click at [389, 158] on p "Rich vocabulary" at bounding box center [528, 161] width 311 height 11
click at [348, 158] on input "Rich vocabulary" at bounding box center [341, 161] width 11 height 11
checkbox input "true"
click at [437, 224] on label "Appealing illustrations" at bounding box center [519, 208] width 388 height 46
click at [348, 213] on input "Appealing illustrations" at bounding box center [341, 207] width 11 height 11
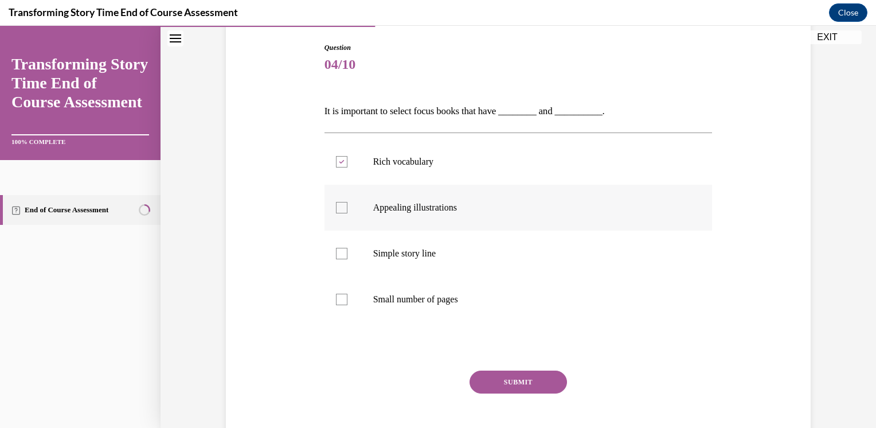
checkbox input "true"
click at [487, 384] on button "SUBMIT" at bounding box center [519, 382] width 98 height 23
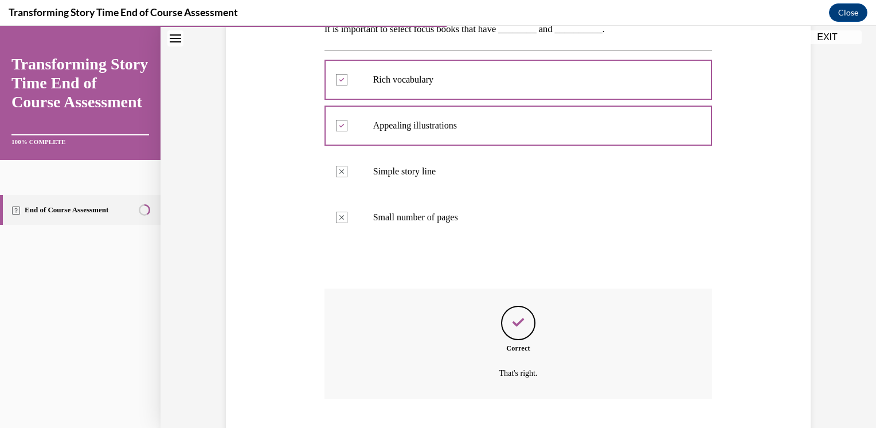
scroll to position [268, 0]
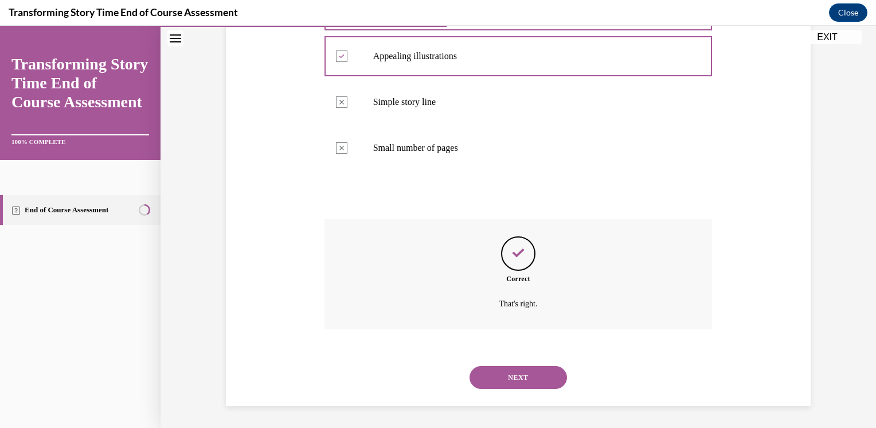
click at [501, 393] on div "NEXT" at bounding box center [519, 377] width 388 height 46
click at [498, 383] on button "NEXT" at bounding box center [519, 377] width 98 height 23
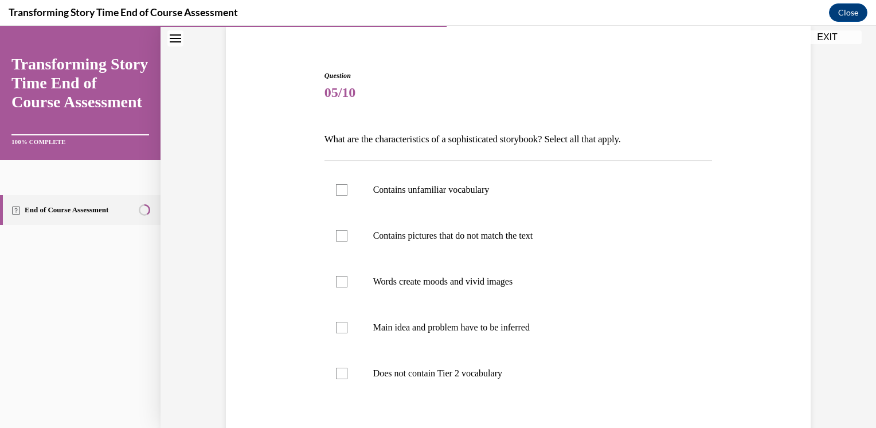
scroll to position [92, 0]
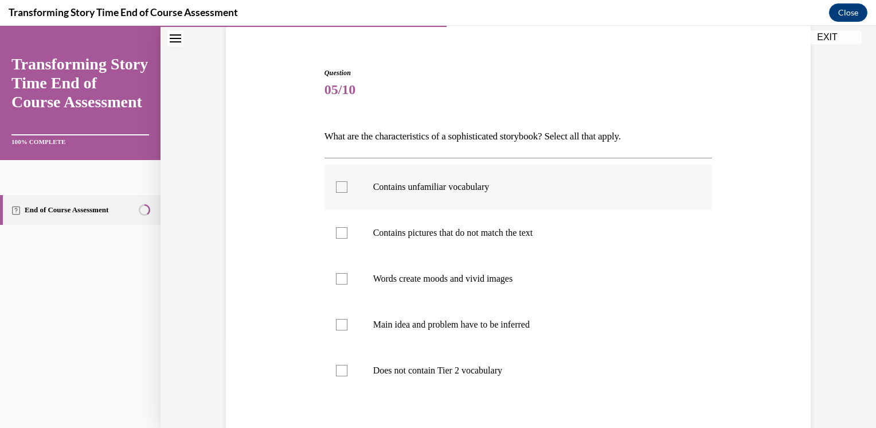
click at [361, 200] on label "Contains unfamiliar vocabulary" at bounding box center [519, 187] width 388 height 46
click at [348, 193] on input "Contains unfamiliar vocabulary" at bounding box center [341, 186] width 11 height 11
checkbox input "true"
click at [373, 237] on p "Contains pictures that do not match the text" at bounding box center [528, 232] width 311 height 11
click at [348, 237] on input "Contains pictures that do not match the text" at bounding box center [341, 232] width 11 height 11
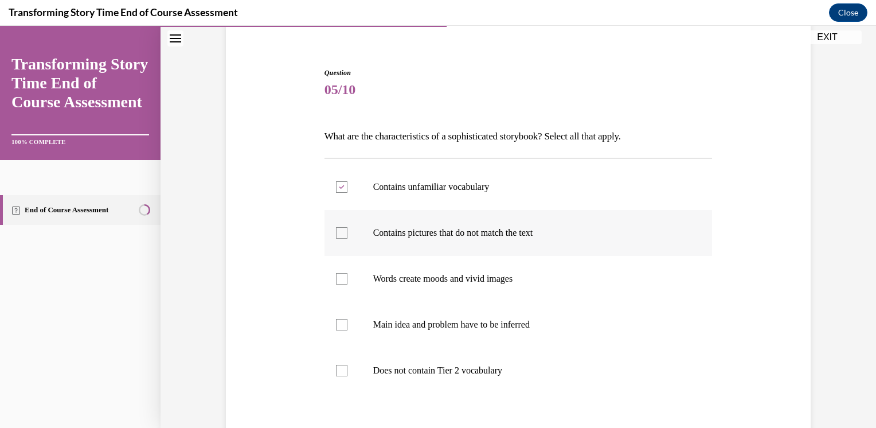
checkbox input "true"
click at [381, 279] on p "Words create moods and vivid images" at bounding box center [528, 278] width 311 height 11
click at [348, 279] on input "Words create moods and vivid images" at bounding box center [341, 278] width 11 height 11
checkbox input "true"
click at [393, 328] on p "Main idea and problem have to be inferred" at bounding box center [528, 324] width 311 height 11
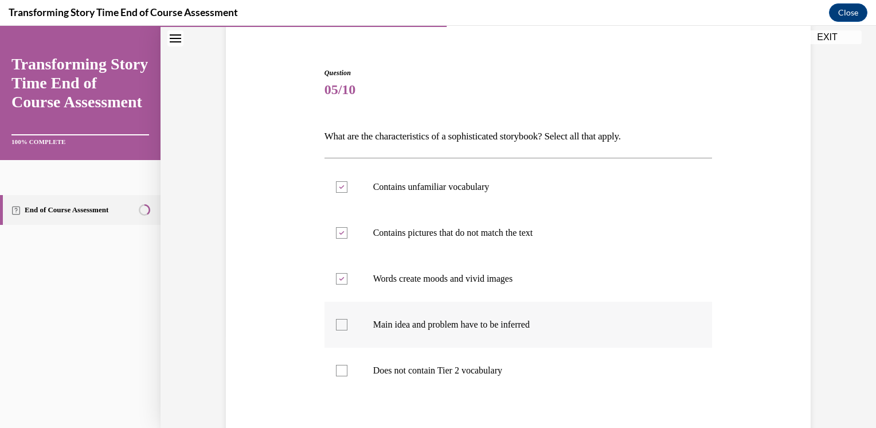
click at [348, 328] on input "Main idea and problem have to be inferred" at bounding box center [341, 324] width 11 height 11
checkbox input "true"
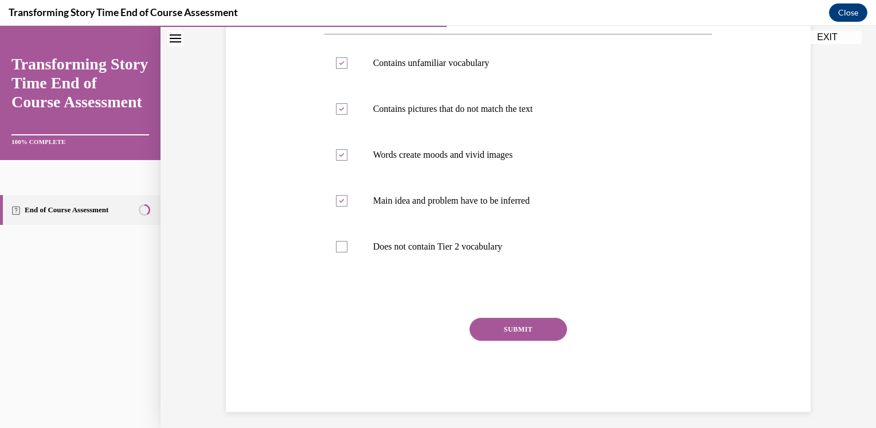
click at [499, 333] on button "SUBMIT" at bounding box center [519, 329] width 98 height 23
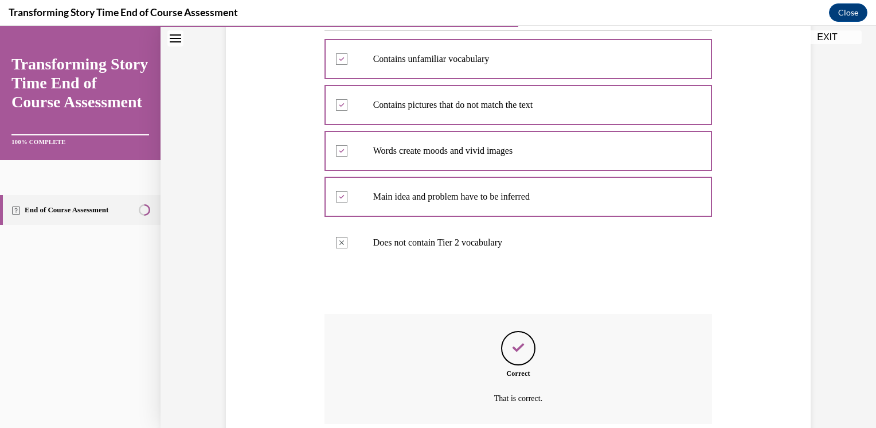
scroll to position [314, 0]
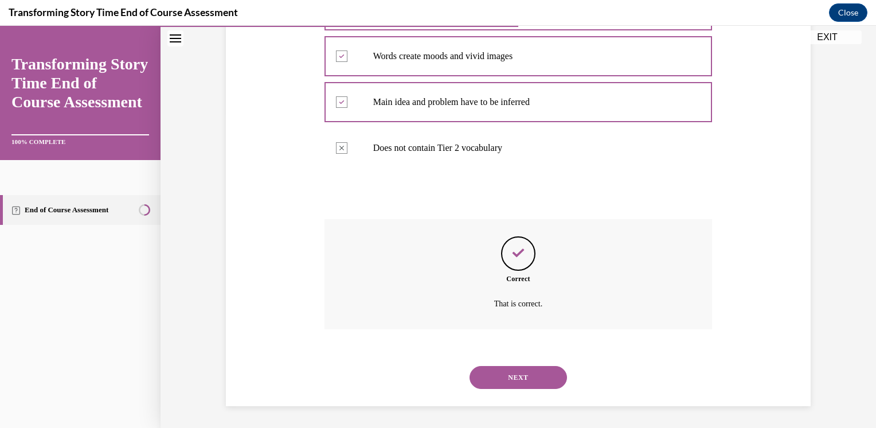
click at [509, 372] on button "NEXT" at bounding box center [519, 377] width 98 height 23
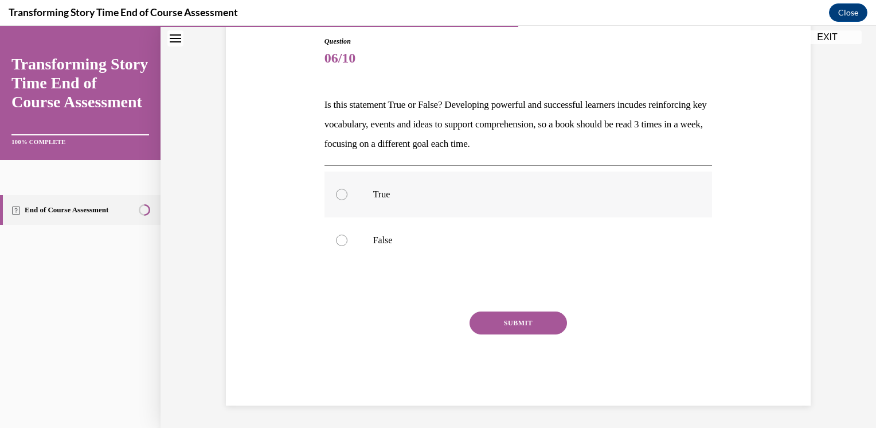
click at [395, 200] on p "True" at bounding box center [528, 194] width 311 height 11
click at [348, 200] on input "True" at bounding box center [341, 194] width 11 height 11
radio input "true"
click at [491, 332] on button "SUBMIT" at bounding box center [519, 322] width 98 height 23
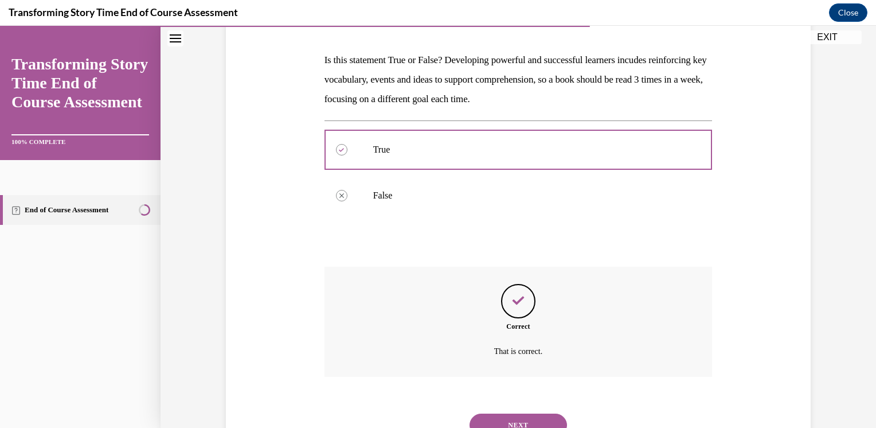
scroll to position [216, 0]
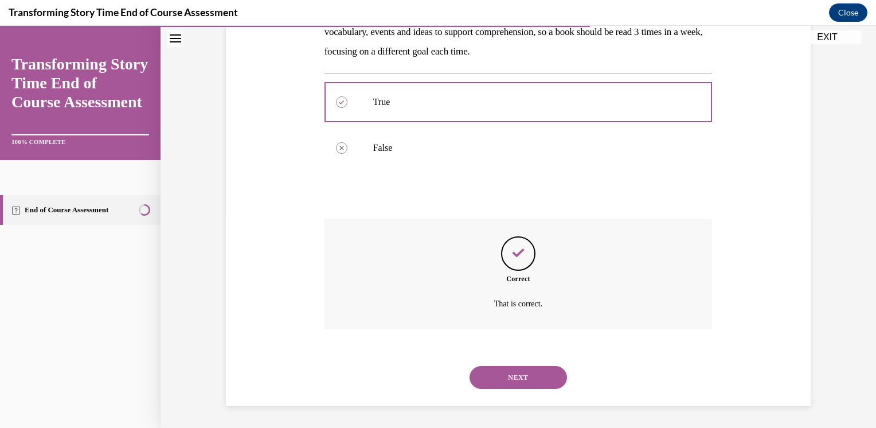
click at [528, 383] on button "NEXT" at bounding box center [519, 377] width 98 height 23
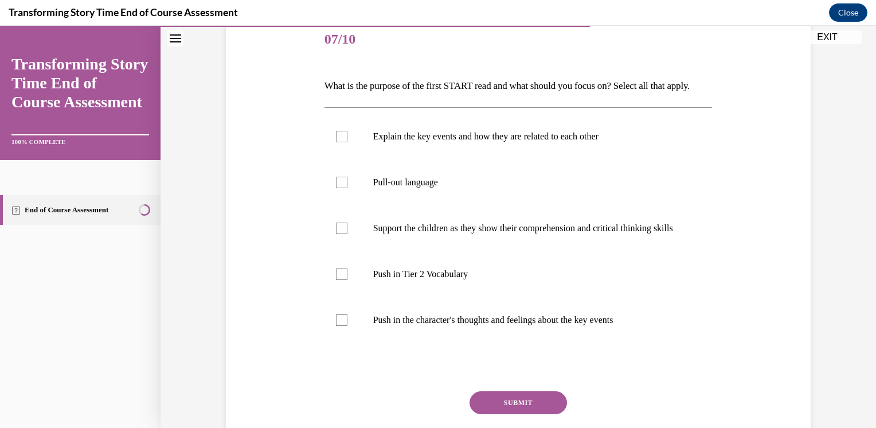
scroll to position [145, 0]
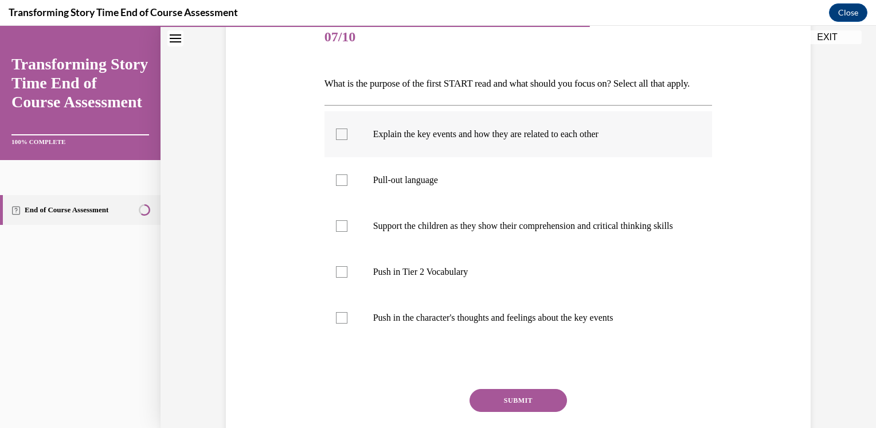
click at [422, 157] on label "Explain the key events and how they are related to each other" at bounding box center [519, 134] width 388 height 46
click at [348, 140] on input "Explain the key events and how they are related to each other" at bounding box center [341, 133] width 11 height 11
checkbox input "true"
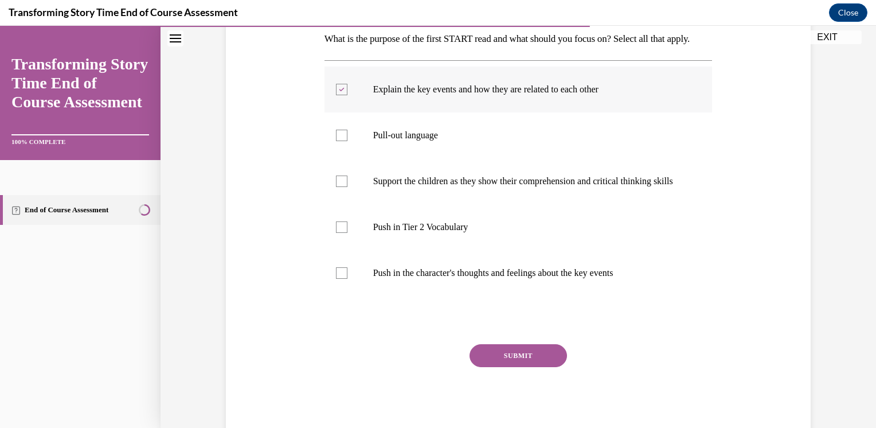
scroll to position [190, 0]
click at [406, 249] on label "Push in Tier 2 Vocabulary" at bounding box center [519, 226] width 388 height 46
click at [348, 232] on input "Push in Tier 2 Vocabulary" at bounding box center [341, 225] width 11 height 11
checkbox input "true"
click at [489, 366] on button "SUBMIT" at bounding box center [519, 354] width 98 height 23
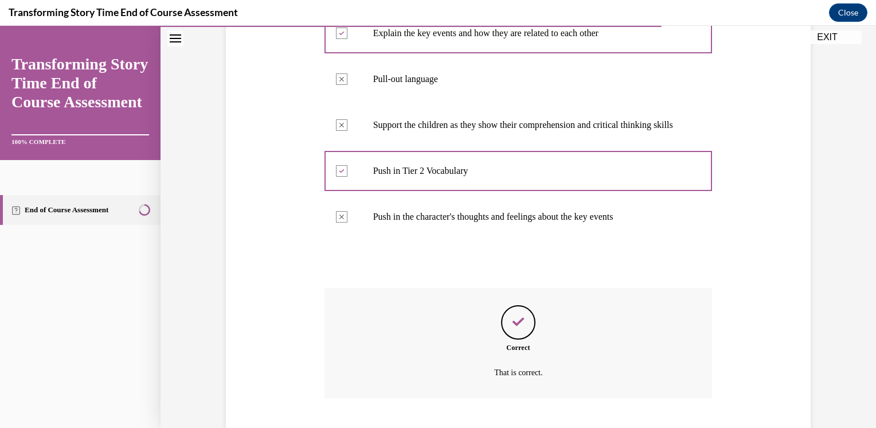
scroll to position [346, 0]
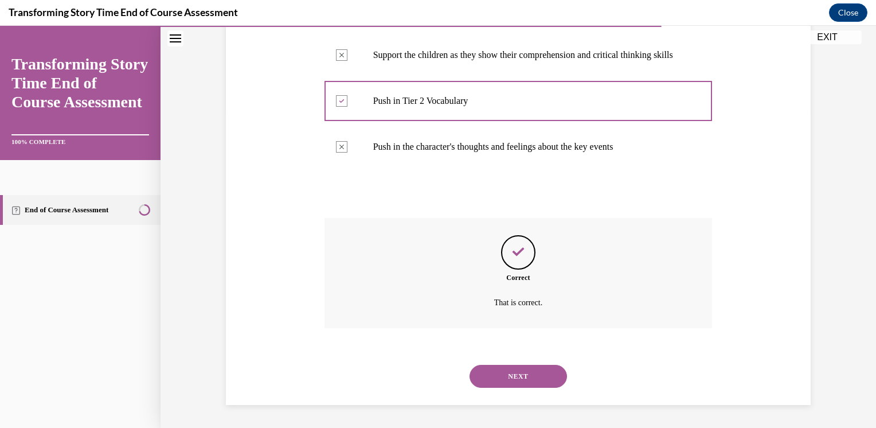
click at [502, 372] on button "NEXT" at bounding box center [519, 376] width 98 height 23
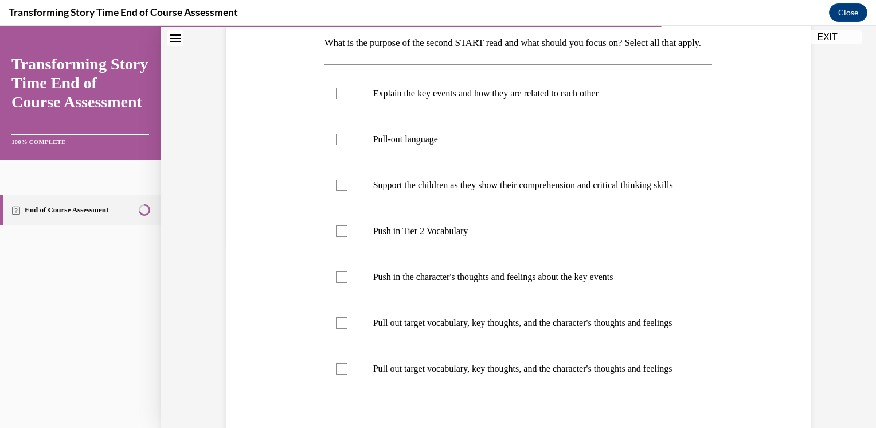
scroll to position [186, 0]
click at [385, 236] on p "Push in Tier 2 Vocabulary" at bounding box center [528, 230] width 311 height 11
click at [348, 236] on input "Push in Tier 2 Vocabulary" at bounding box center [341, 230] width 11 height 11
checkbox input "true"
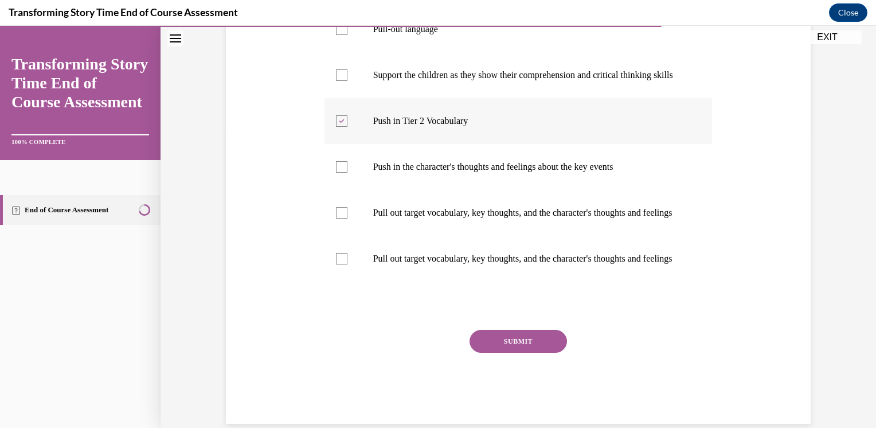
scroll to position [296, 0]
click at [404, 189] on label "Push in the character's thoughts and feelings about the key events" at bounding box center [519, 166] width 388 height 46
click at [348, 172] on input "Push in the character's thoughts and feelings about the key events" at bounding box center [341, 166] width 11 height 11
checkbox input "true"
click at [502, 352] on button "SUBMIT" at bounding box center [519, 340] width 98 height 23
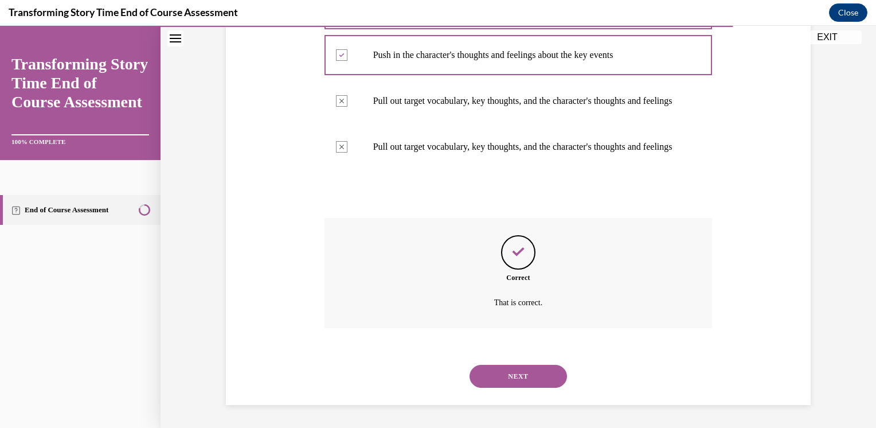
scroll to position [461, 0]
click at [510, 382] on button "NEXT" at bounding box center [519, 376] width 98 height 23
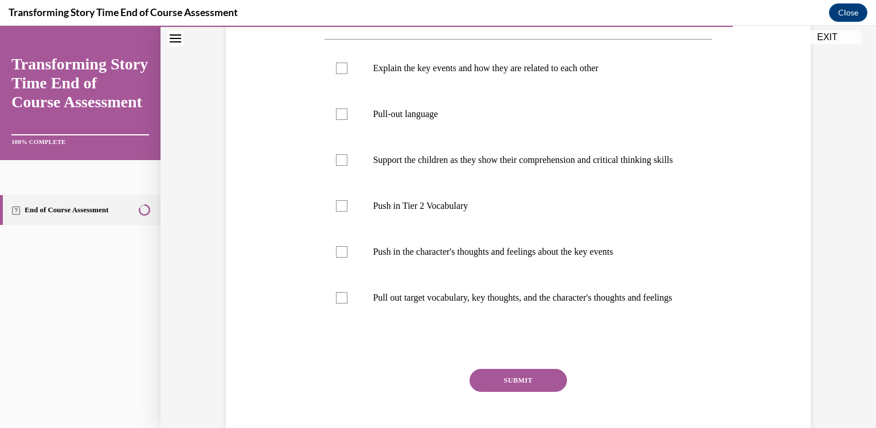
scroll to position [211, 0]
click at [374, 165] on p "Support the children as they show their comprehension and critical thinking ski…" at bounding box center [528, 159] width 311 height 11
click at [348, 165] on input "Support the children as they show their comprehension and critical thinking ski…" at bounding box center [341, 159] width 11 height 11
checkbox input "true"
click at [380, 303] on p "Pull out target vocabulary, key thoughts, and the character's thoughts and feel…" at bounding box center [528, 296] width 311 height 11
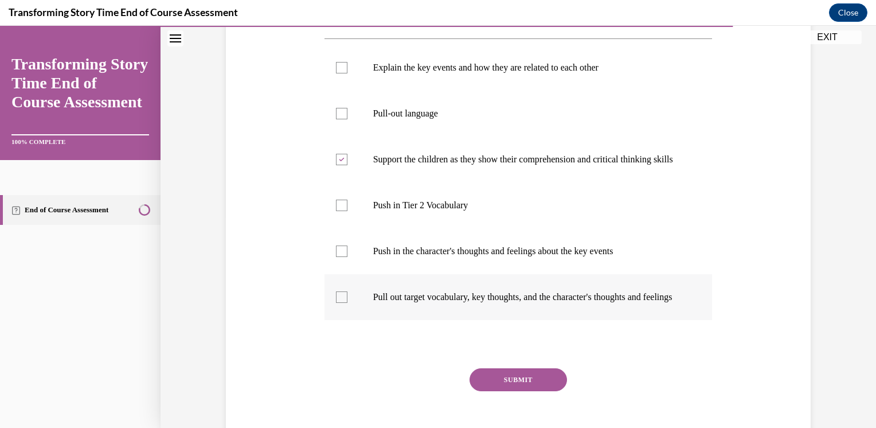
click at [348, 303] on input "Pull out target vocabulary, key thoughts, and the character's thoughts and feel…" at bounding box center [341, 296] width 11 height 11
checkbox input "true"
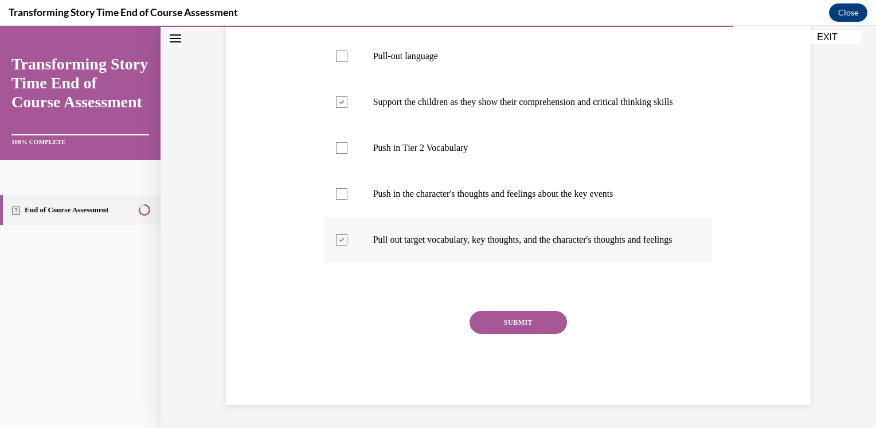
scroll to position [301, 0]
click at [484, 346] on div "SUBMIT" at bounding box center [519, 339] width 388 height 57
click at [481, 331] on button "SUBMIT" at bounding box center [519, 322] width 98 height 23
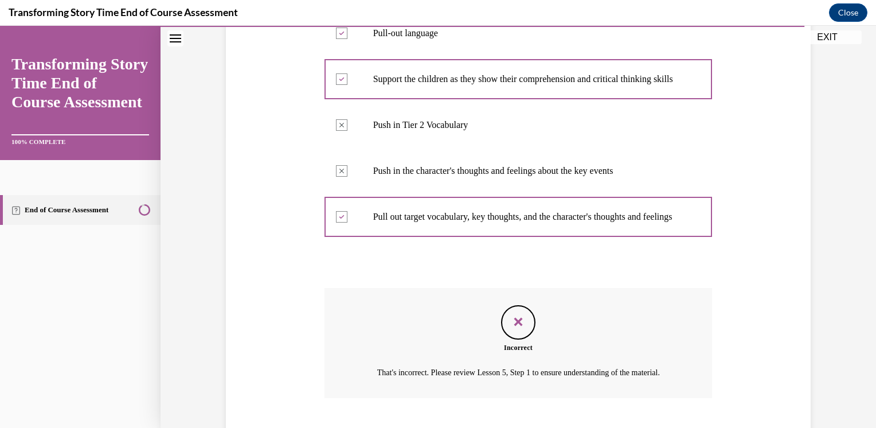
scroll to position [417, 0]
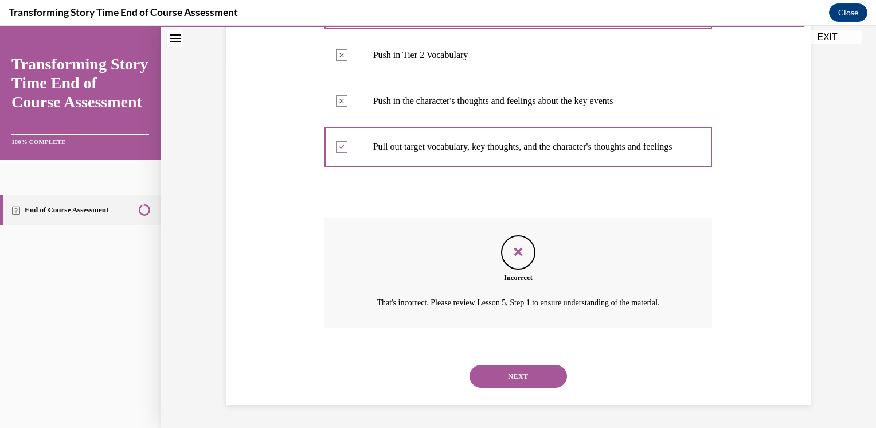
click at [504, 388] on div "NEXT" at bounding box center [519, 376] width 388 height 46
drag, startPoint x: 500, startPoint y: 380, endPoint x: 476, endPoint y: 373, distance: 25.1
drag, startPoint x: 476, startPoint y: 373, endPoint x: 406, endPoint y: 349, distance: 74.6
click at [406, 349] on div "SUBMIT NEXT" at bounding box center [519, 375] width 388 height 60
click at [505, 383] on button "NEXT" at bounding box center [519, 376] width 98 height 23
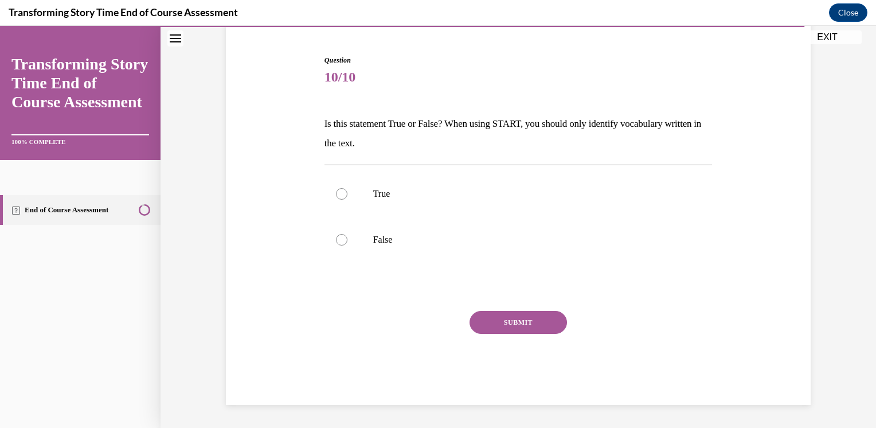
scroll to position [104, 0]
click at [380, 197] on p "True" at bounding box center [528, 194] width 311 height 11
click at [348, 197] on input "True" at bounding box center [341, 194] width 11 height 11
radio input "true"
click at [376, 231] on label "False" at bounding box center [519, 240] width 388 height 46
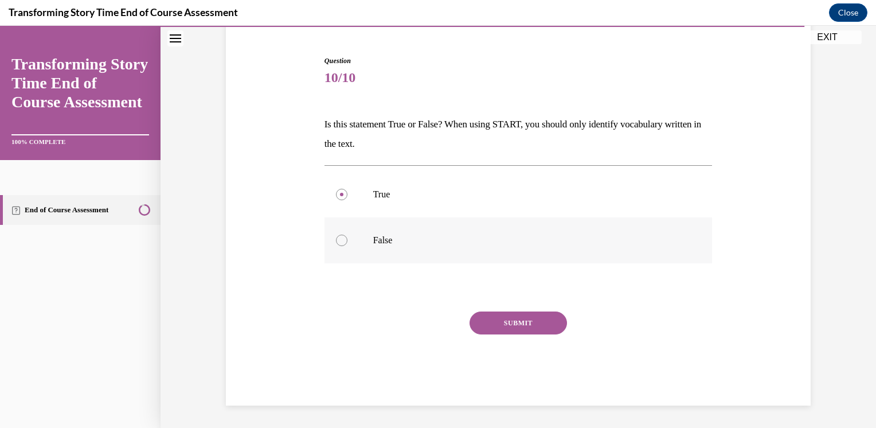
click at [348, 235] on input "False" at bounding box center [341, 240] width 11 height 11
radio input "true"
click at [488, 328] on button "SUBMIT" at bounding box center [519, 322] width 98 height 23
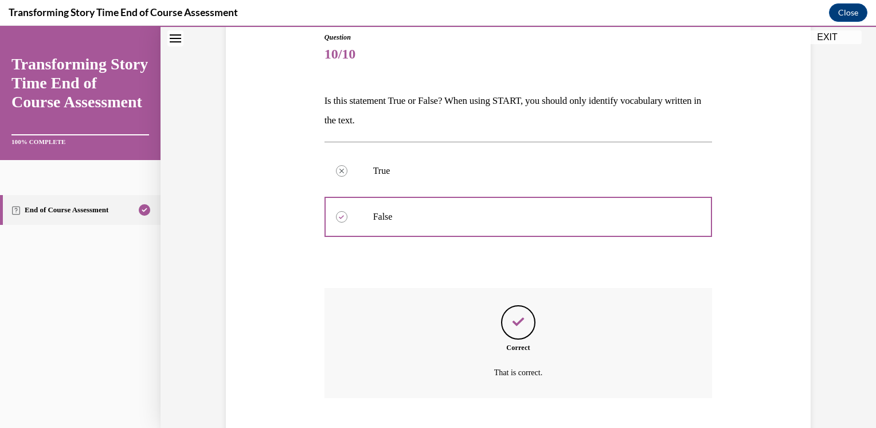
scroll to position [197, 0]
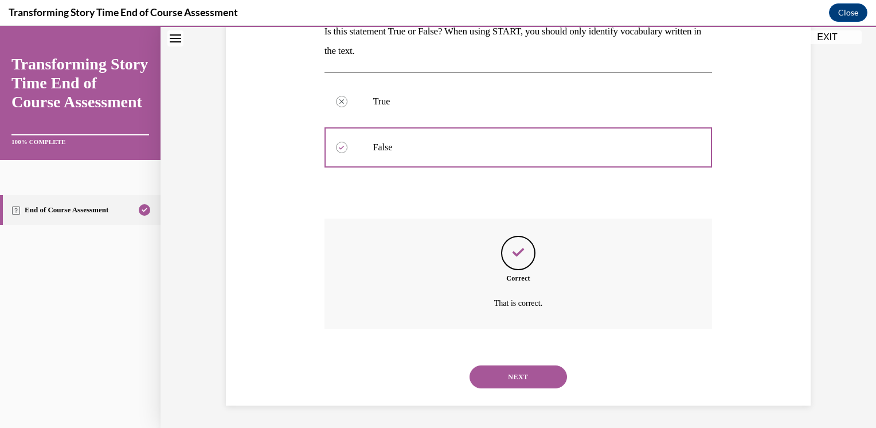
click at [502, 376] on button "NEXT" at bounding box center [519, 376] width 98 height 23
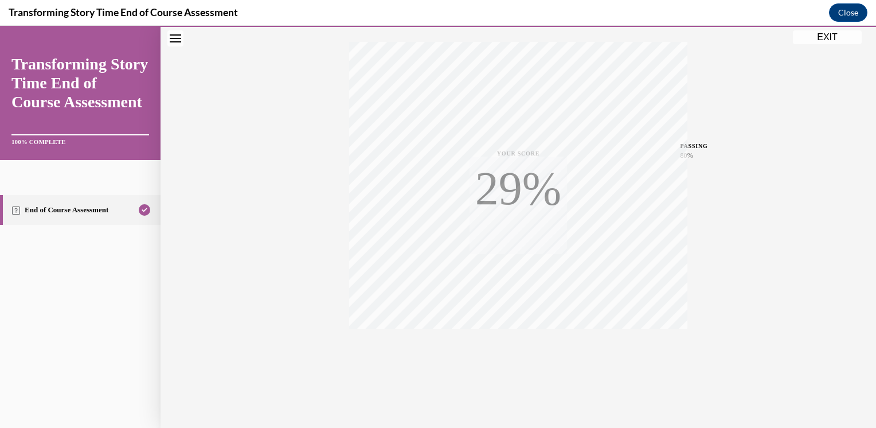
scroll to position [185, 0]
click at [821, 34] on button "EXIT" at bounding box center [827, 37] width 69 height 14
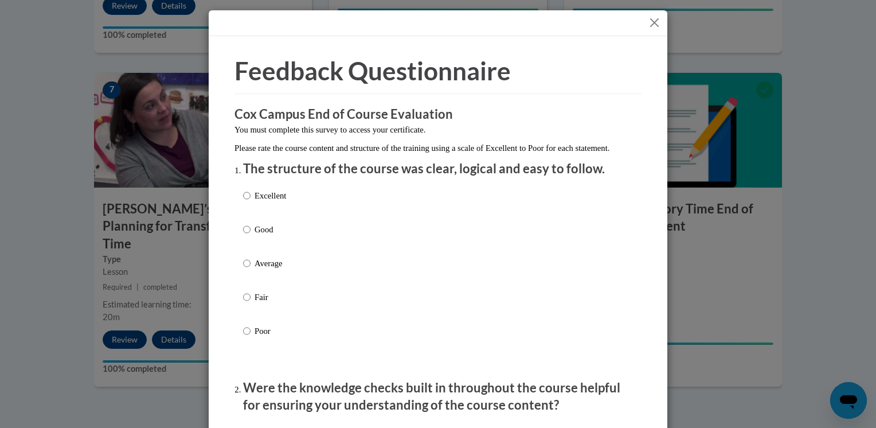
click at [255, 202] on p "Excellent" at bounding box center [271, 195] width 32 height 13
click at [251, 202] on input "Excellent" at bounding box center [246, 195] width 7 height 13
radio input "true"
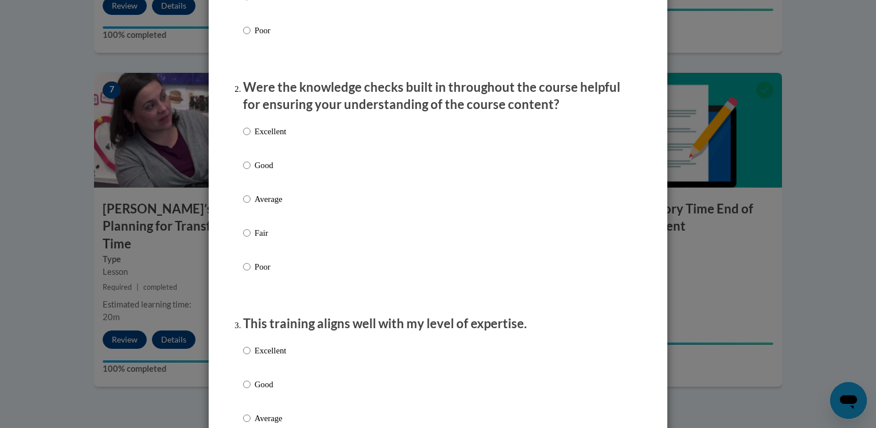
scroll to position [298, 0]
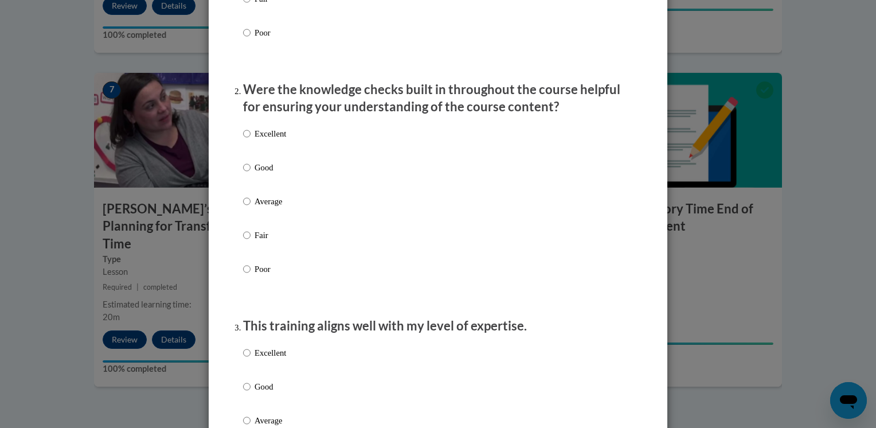
click at [262, 154] on label "Excellent" at bounding box center [264, 142] width 43 height 31
click at [251, 140] on input "Excellent" at bounding box center [246, 133] width 7 height 13
radio input "true"
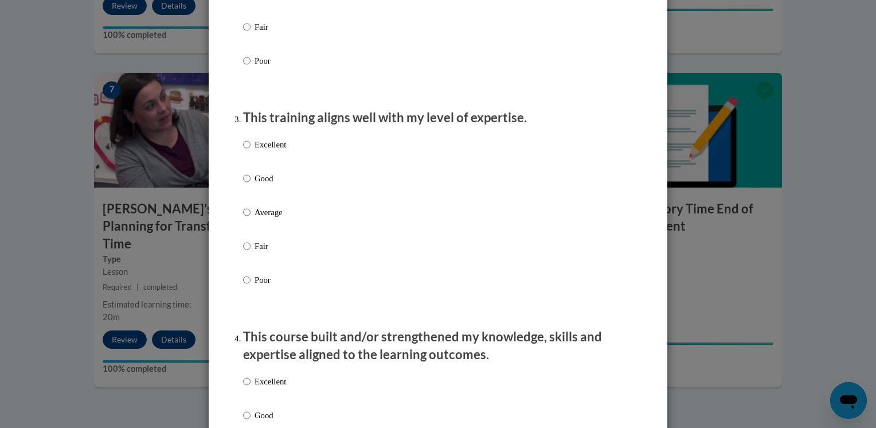
scroll to position [516, 0]
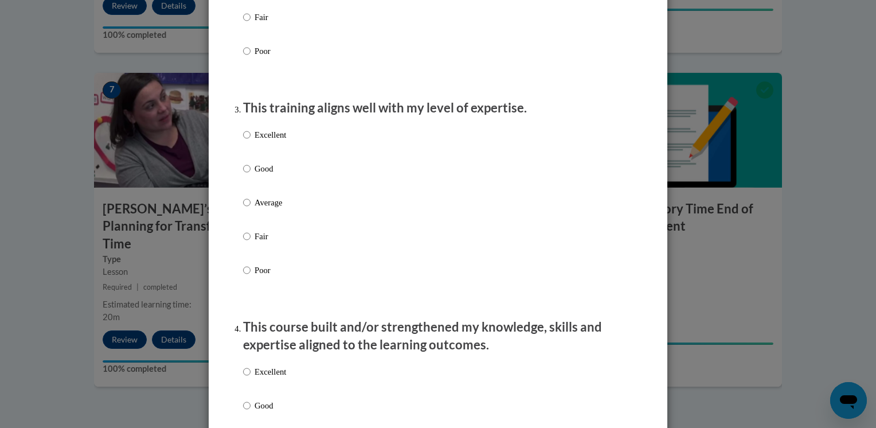
click at [277, 141] on p "Excellent" at bounding box center [271, 134] width 32 height 13
click at [251, 141] on input "Excellent" at bounding box center [246, 134] width 7 height 13
radio input "true"
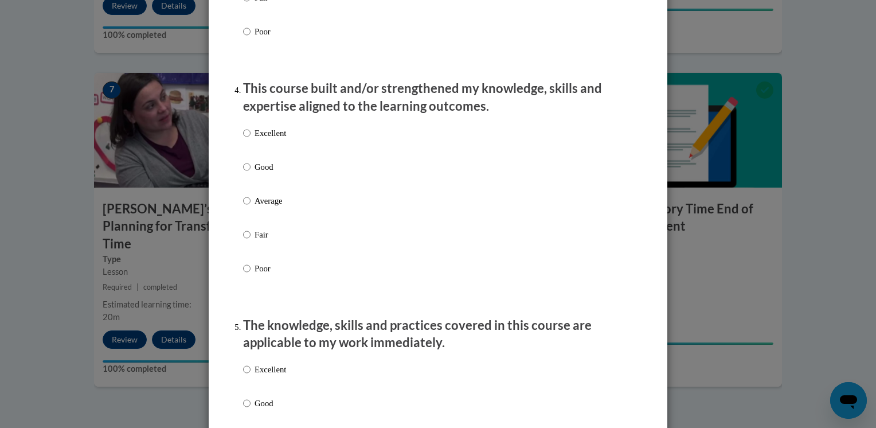
scroll to position [757, 0]
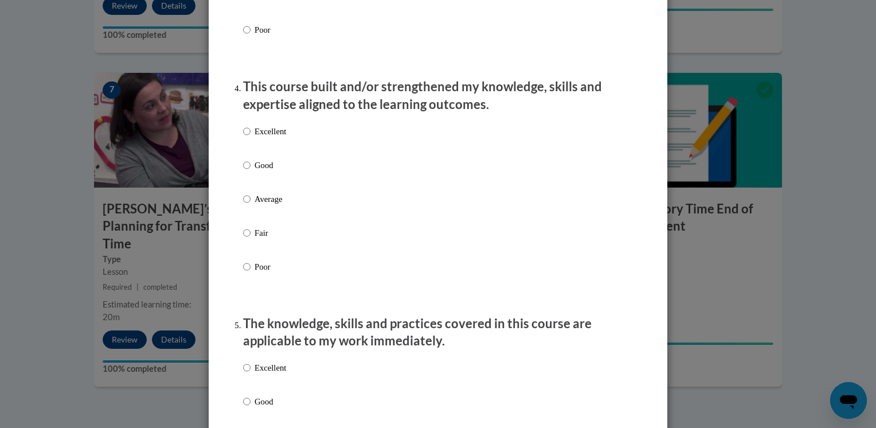
click at [283, 149] on div "Excellent Good Average Fair Poor" at bounding box center [438, 212] width 390 height 187
click at [268, 138] on p "Excellent" at bounding box center [271, 131] width 32 height 13
click at [251, 138] on input "Excellent" at bounding box center [246, 131] width 7 height 13
radio input "true"
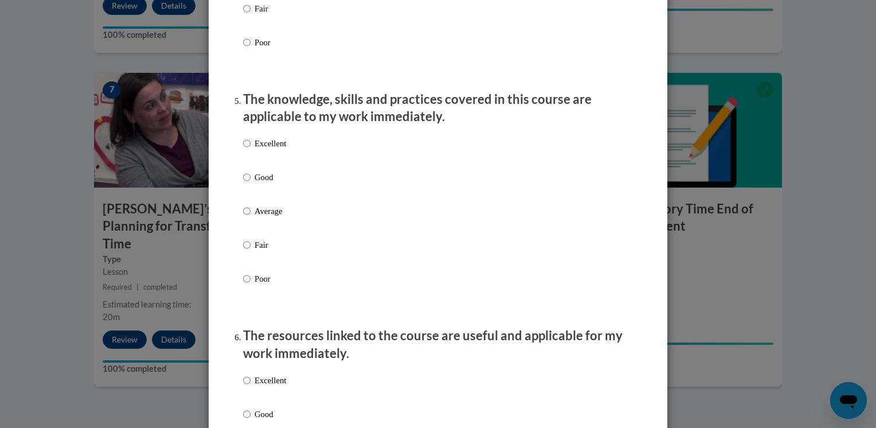
scroll to position [981, 0]
click at [261, 150] on p "Excellent" at bounding box center [271, 143] width 32 height 13
click at [251, 150] on input "Excellent" at bounding box center [246, 143] width 7 height 13
radio input "true"
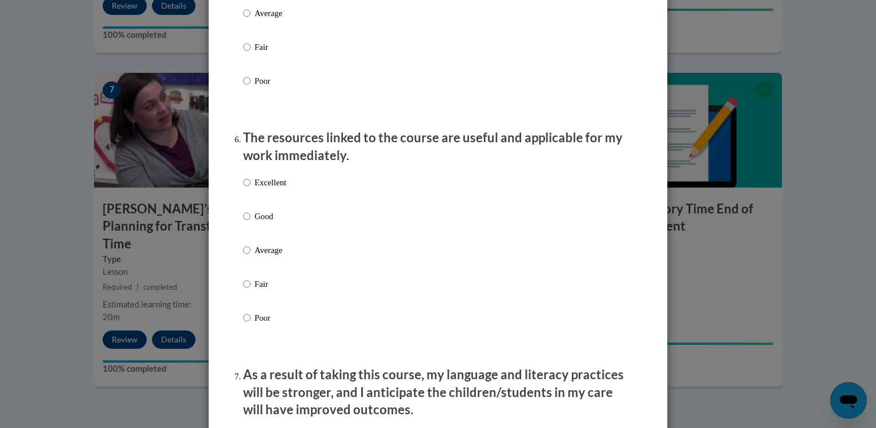
scroll to position [1199, 0]
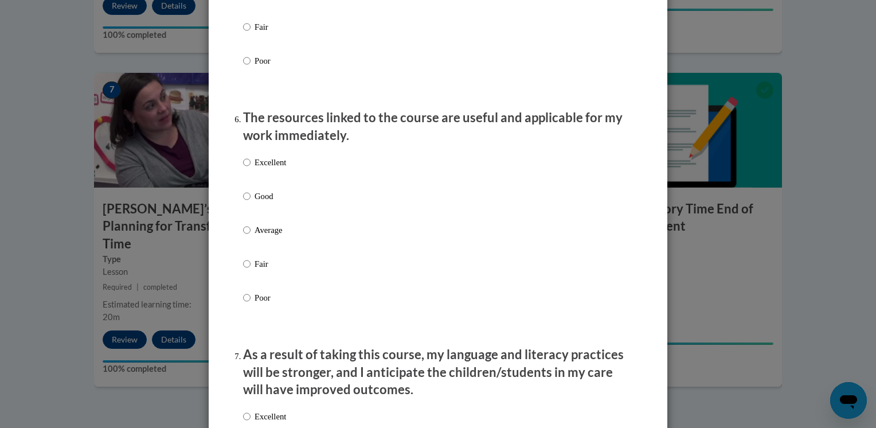
click at [260, 169] on p "Excellent" at bounding box center [271, 162] width 32 height 13
click at [251, 169] on input "Excellent" at bounding box center [246, 162] width 7 height 13
radio input "true"
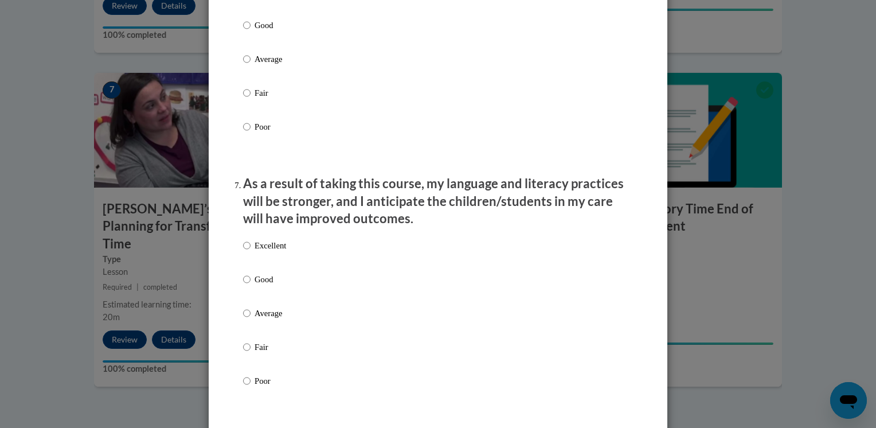
scroll to position [1373, 0]
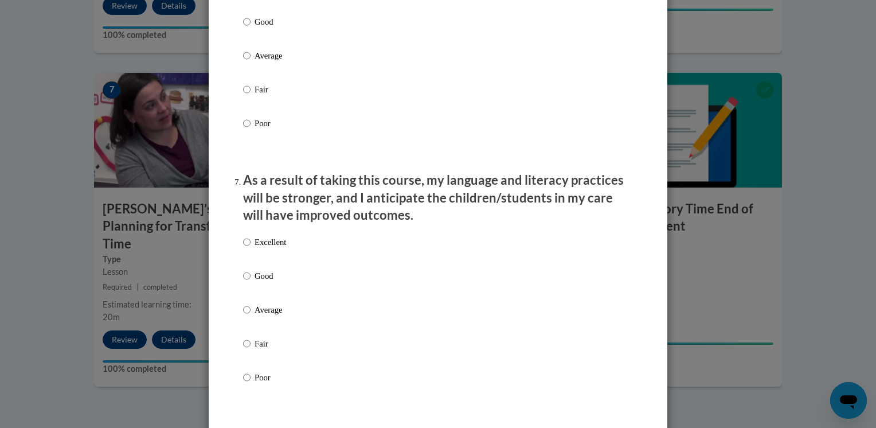
click at [268, 266] on label "Excellent" at bounding box center [264, 251] width 43 height 31
click at [251, 248] on input "Excellent" at bounding box center [246, 242] width 7 height 13
radio input "true"
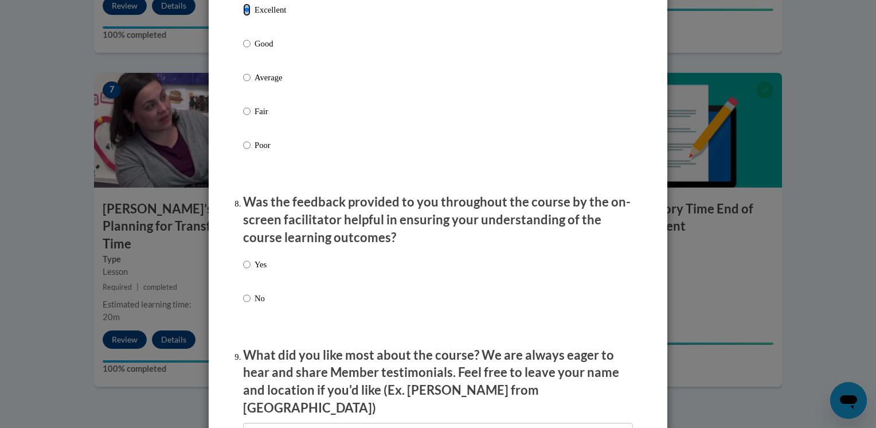
scroll to position [1615, 0]
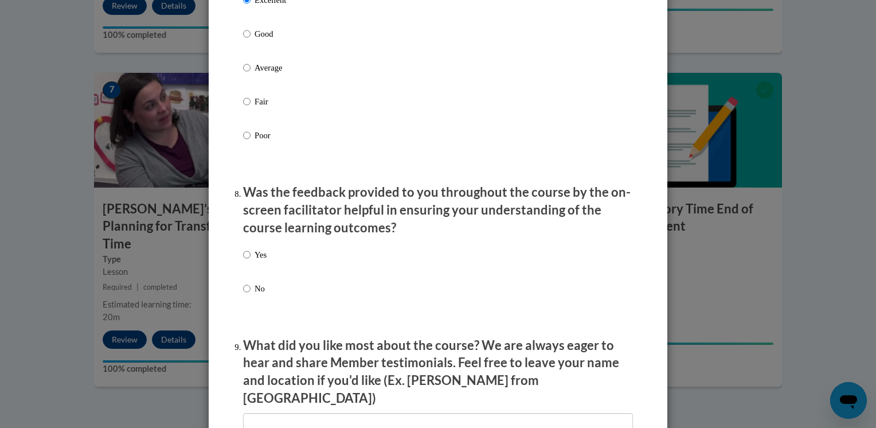
click at [266, 266] on div "Yes No" at bounding box center [438, 285] width 390 height 85
click at [255, 261] on p "Yes" at bounding box center [261, 254] width 12 height 13
click at [251, 261] on input "Yes" at bounding box center [246, 254] width 7 height 13
radio input "true"
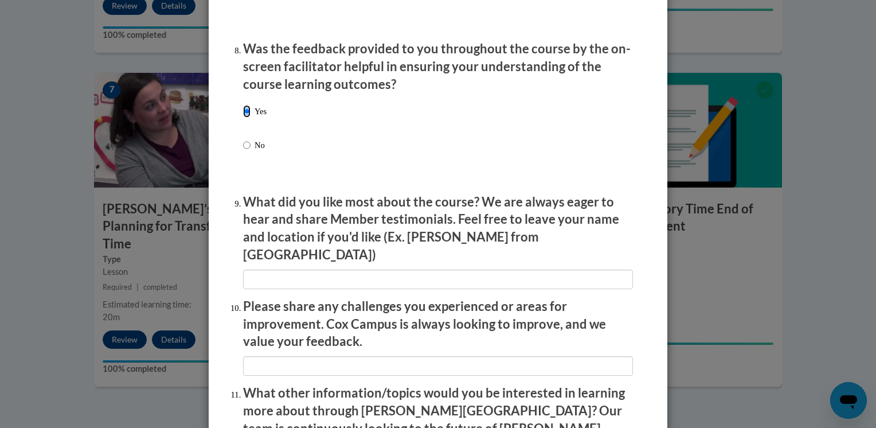
scroll to position [1760, 0]
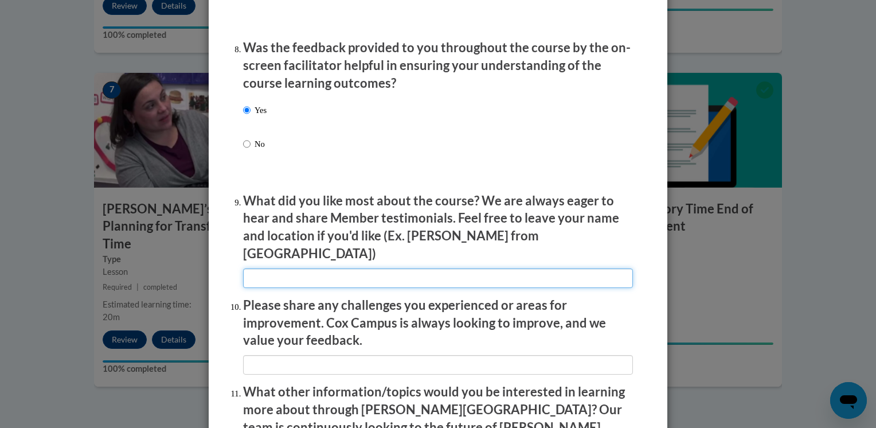
click at [294, 280] on input "textbox" at bounding box center [438, 278] width 390 height 20
type input "na"
type input "n/a"
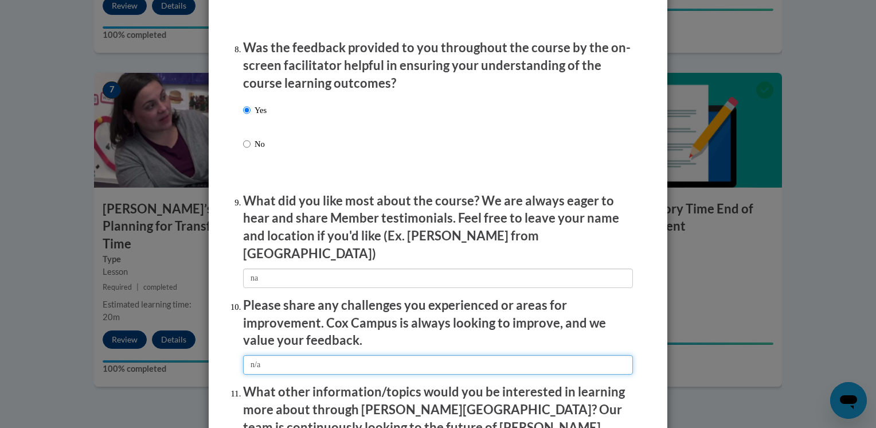
type input "n/a"
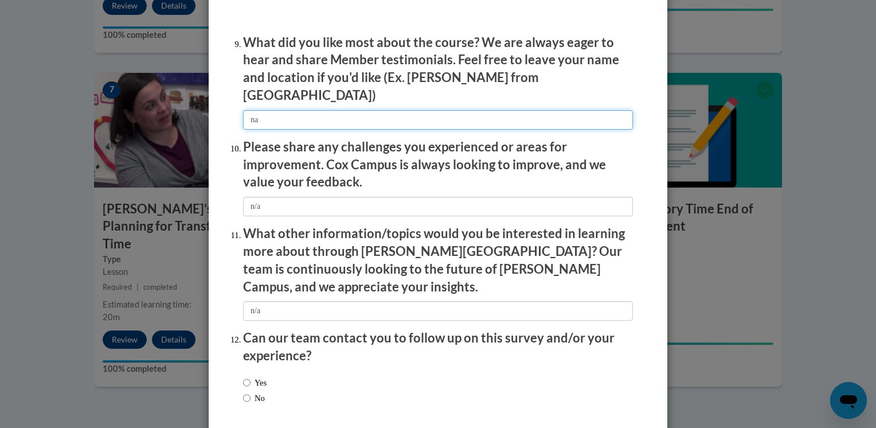
scroll to position [1961, 0]
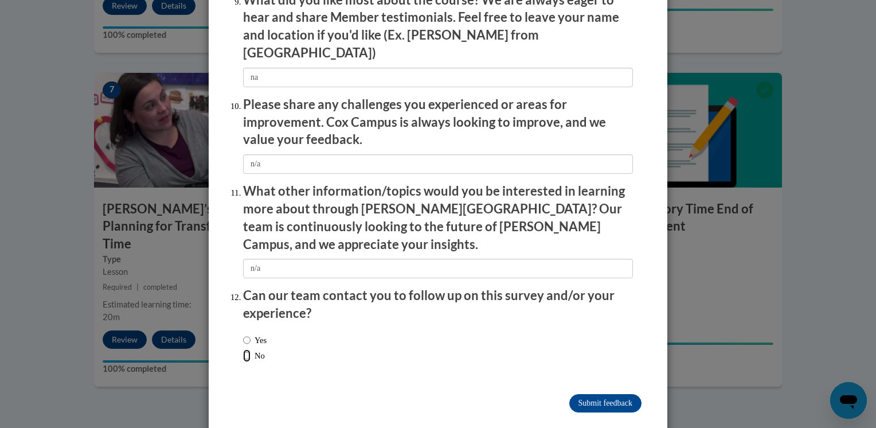
click at [243, 349] on input "No" at bounding box center [246, 355] width 7 height 13
radio input "true"
click at [574, 394] on input "Submit feedback" at bounding box center [606, 403] width 72 height 18
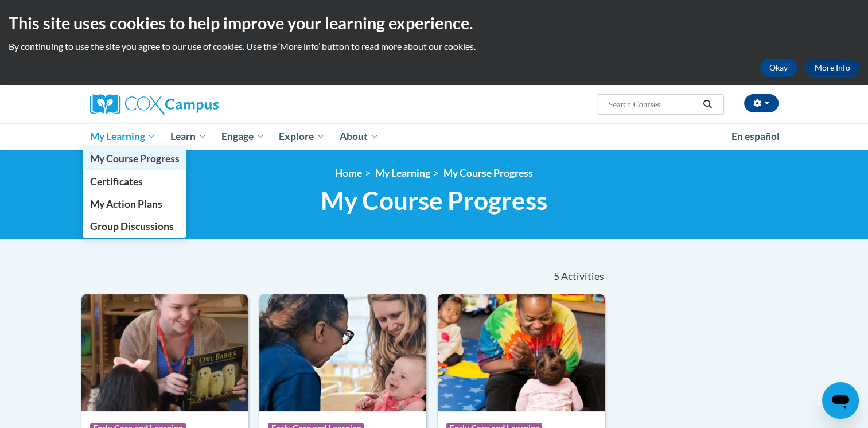
click at [103, 158] on span "My Course Progress" at bounding box center [133, 159] width 89 height 12
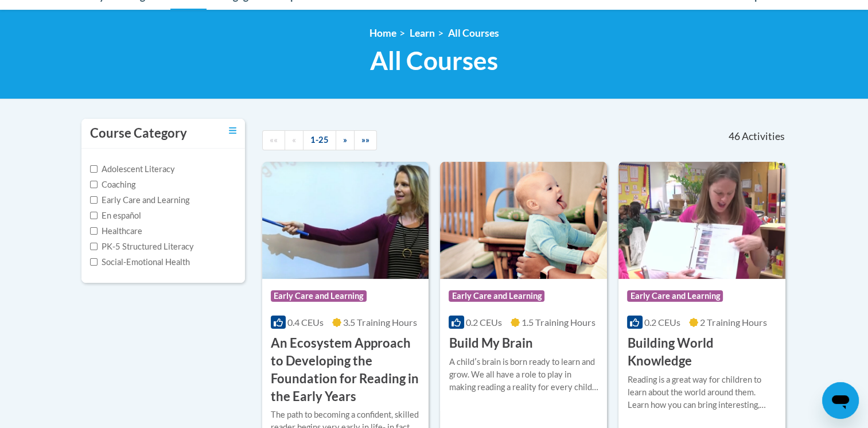
scroll to position [151, 0]
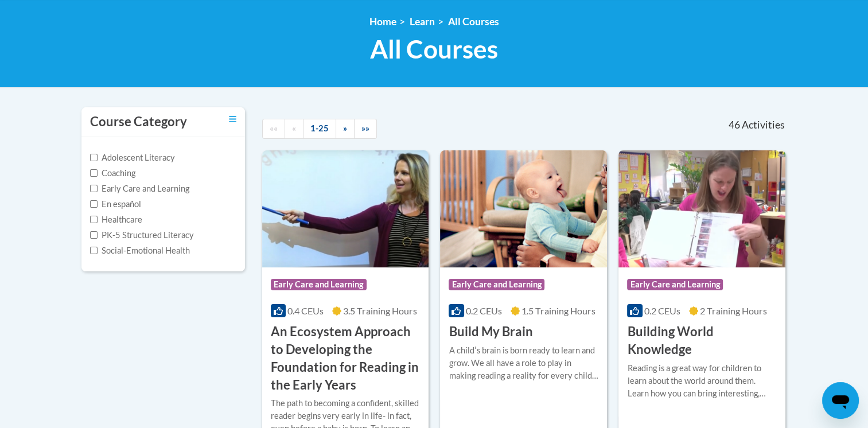
click at [161, 192] on label "Early Care and Learning" at bounding box center [139, 188] width 99 height 13
click at [98, 192] on input "Early Care and Learning" at bounding box center [93, 188] width 7 height 7
checkbox input "true"
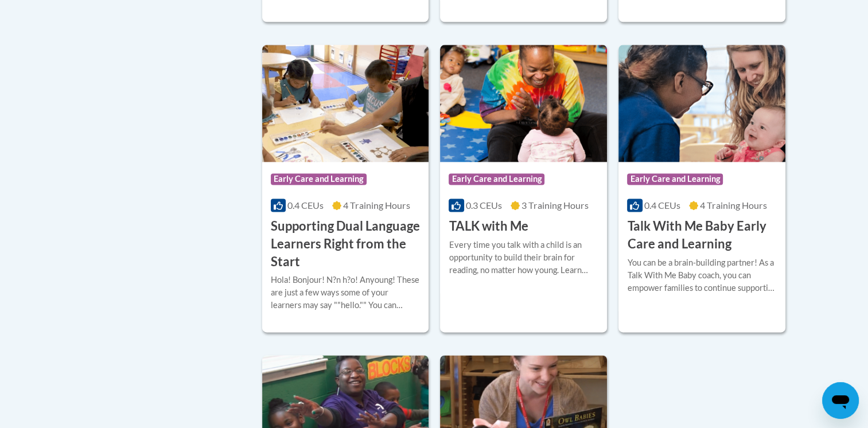
scroll to position [1495, 0]
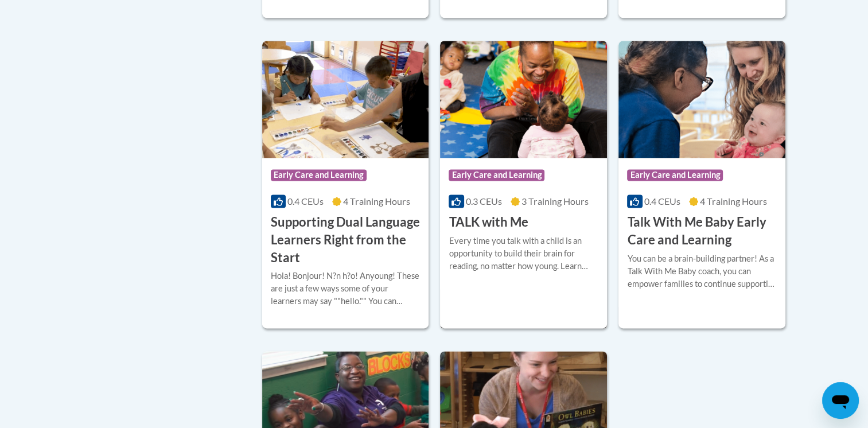
click at [499, 272] on div "Every time you talk with a child is an opportunity to build their brain for rea…" at bounding box center [524, 254] width 150 height 38
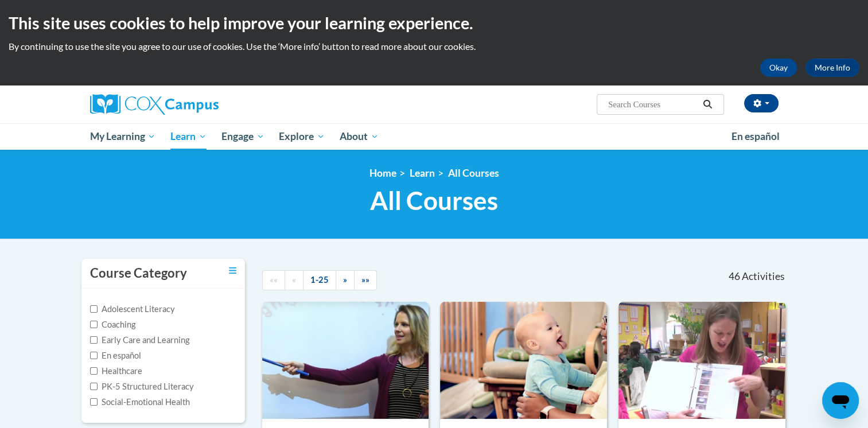
click at [88, 337] on div "Adolescent Literacy Coaching Early Care and Learning En español Healthcare PK-5…" at bounding box center [162, 356] width 163 height 134
click at [93, 338] on input "Early Care and Learning" at bounding box center [93, 339] width 7 height 7
checkbox input "true"
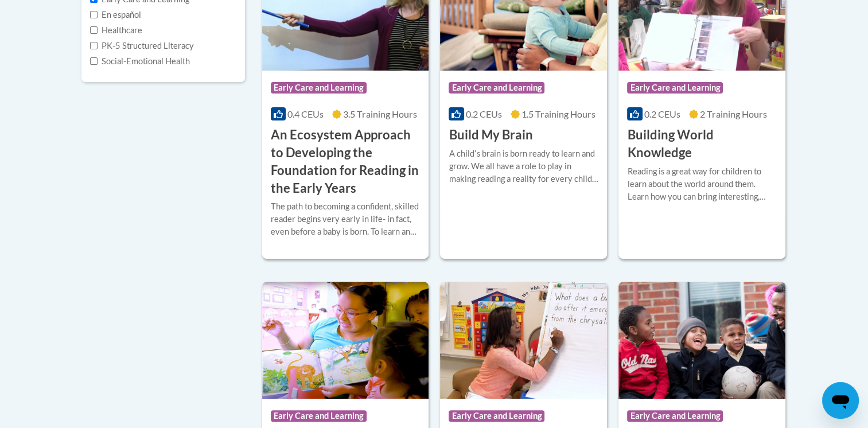
scroll to position [342, 0]
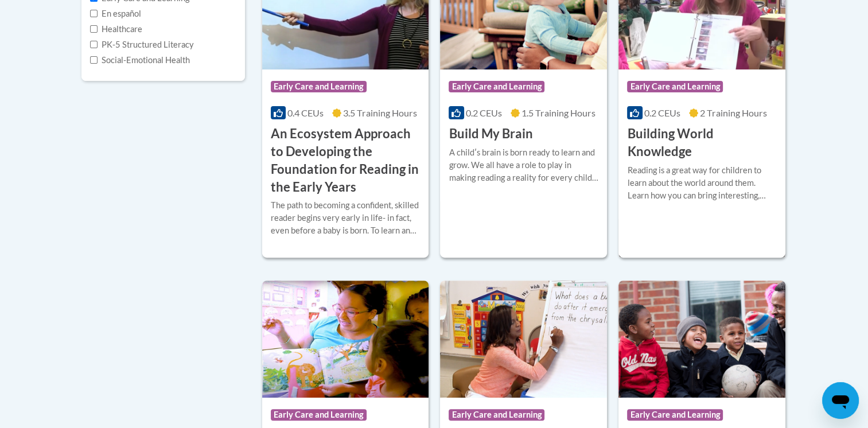
click at [662, 206] on div "Reading is a great way for children to learn about the world around them. Learn…" at bounding box center [702, 187] width 150 height 46
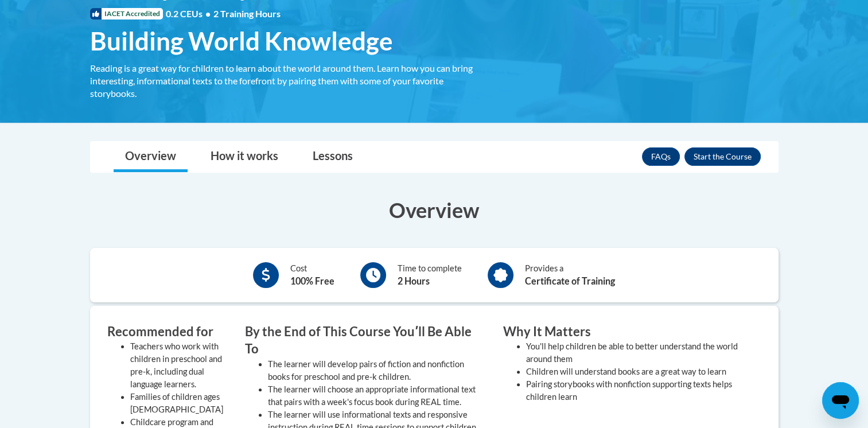
scroll to position [128, 0]
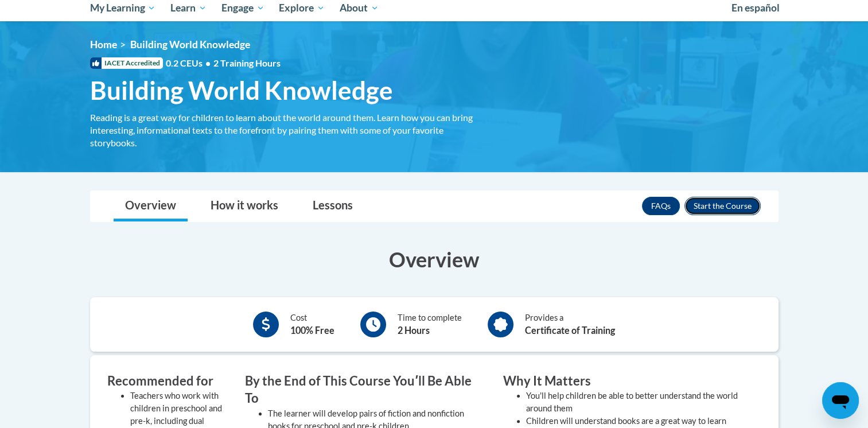
click at [742, 203] on button "Enroll" at bounding box center [722, 206] width 76 height 18
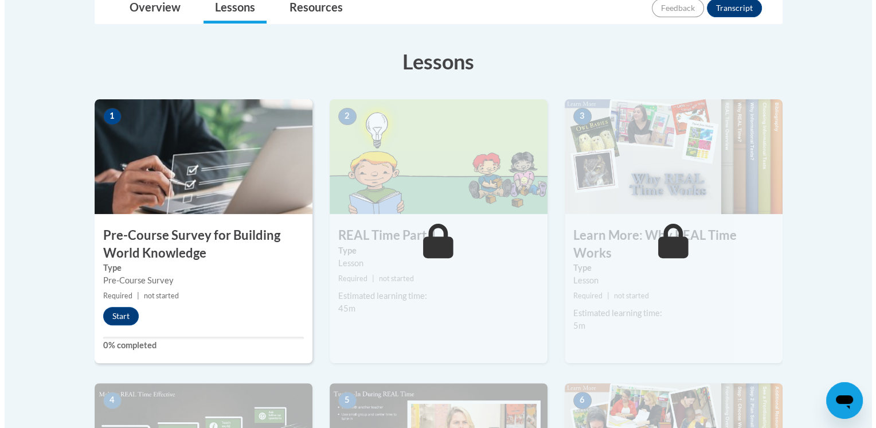
scroll to position [295, 0]
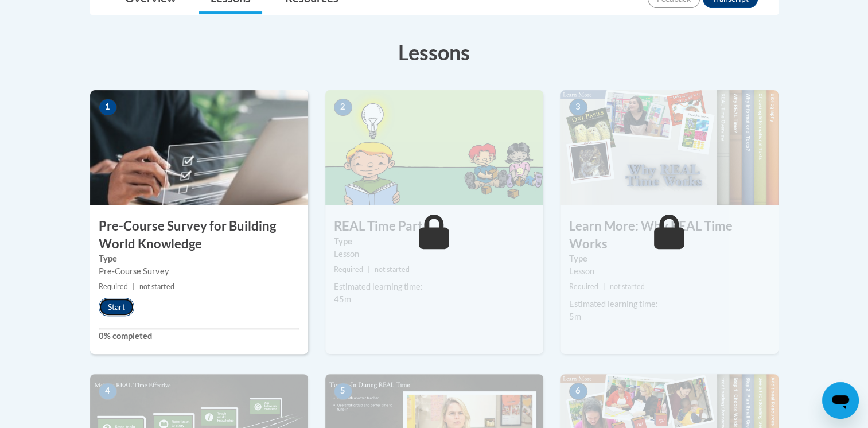
click at [122, 311] on button "Start" at bounding box center [117, 307] width 36 height 18
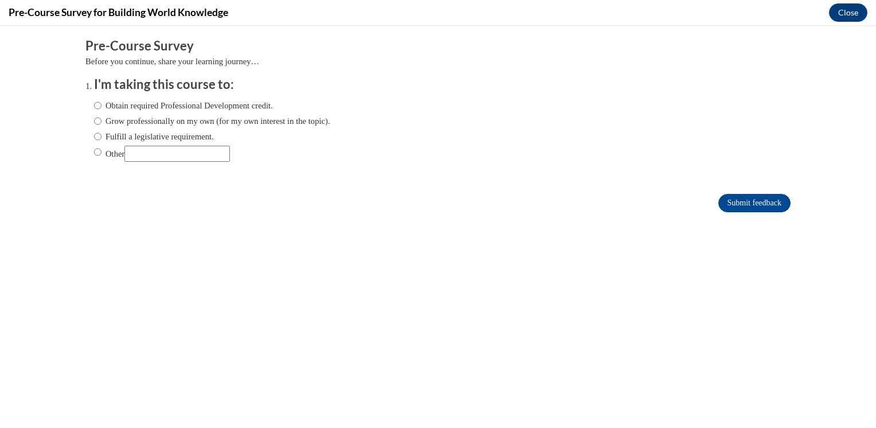
scroll to position [0, 0]
click at [217, 100] on label "Obtain required Professional Development credit." at bounding box center [183, 105] width 179 height 13
click at [102, 100] on input "Obtain required Professional Development credit." at bounding box center [97, 105] width 7 height 13
radio input "true"
click at [736, 204] on input "Submit feedback" at bounding box center [755, 203] width 72 height 18
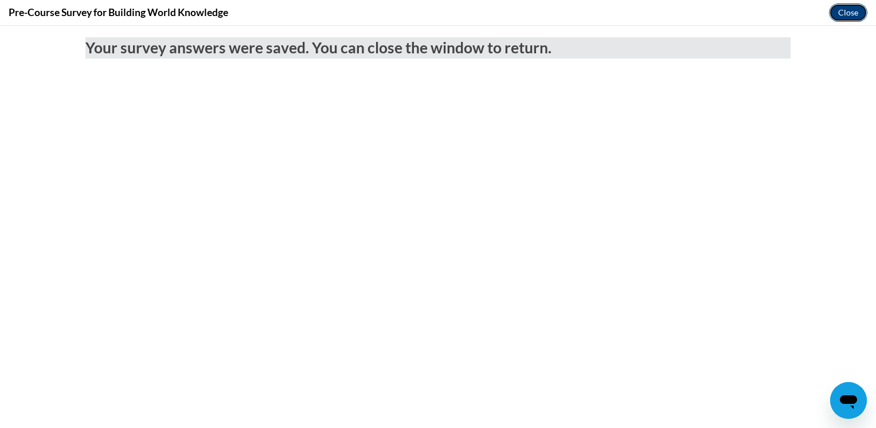
click at [842, 11] on button "Close" at bounding box center [848, 12] width 38 height 18
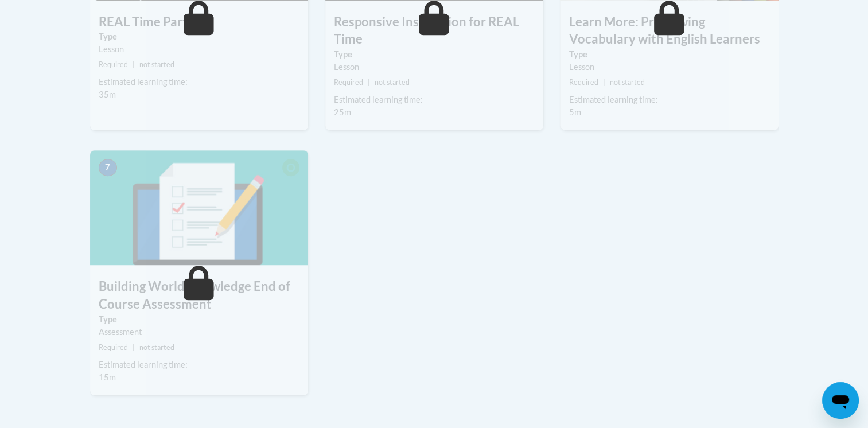
scroll to position [784, 0]
